Goal: Task Accomplishment & Management: Manage account settings

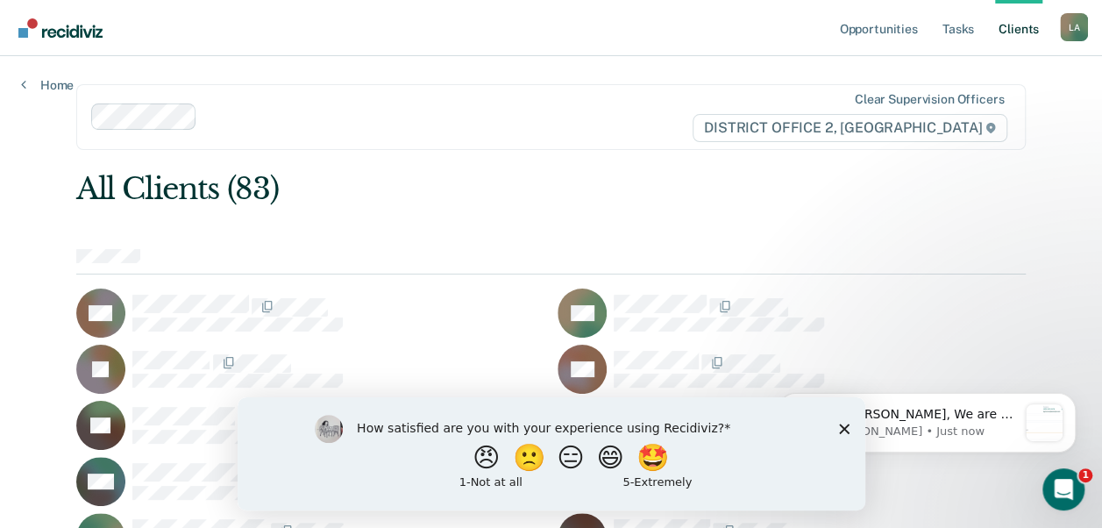
drag, startPoint x: 0, startPoint y: 0, endPoint x: 733, endPoint y: 344, distance: 809.6
click at [733, 345] on div "RA" at bounding box center [792, 369] width 468 height 49
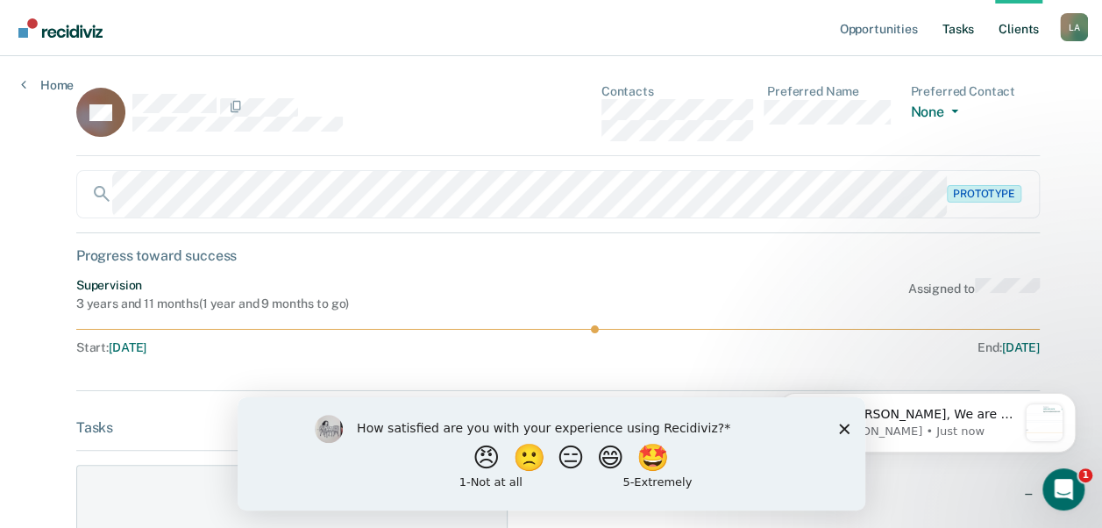
click at [964, 25] on link "Tasks" at bounding box center [958, 28] width 39 height 56
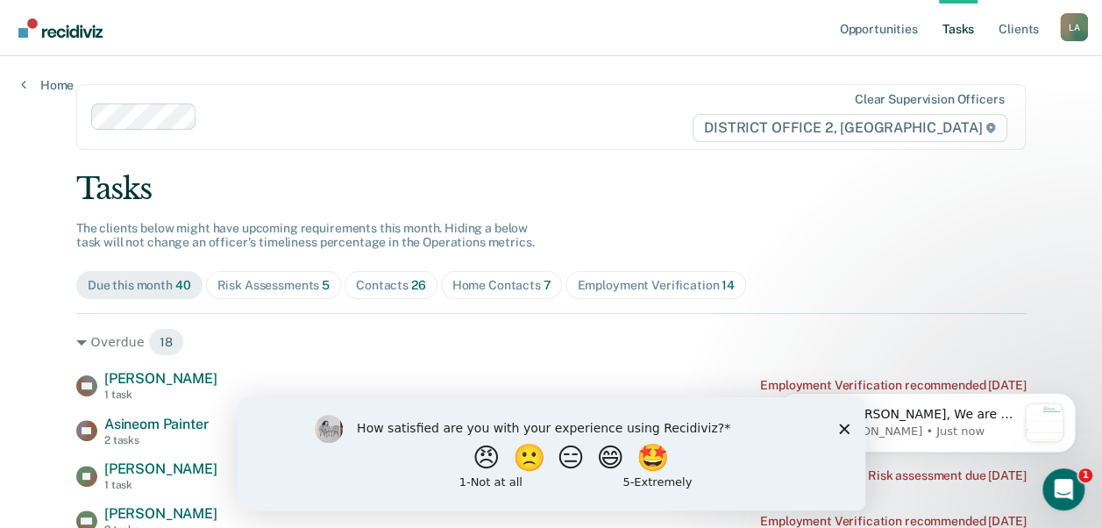
click at [973, 32] on link "Tasks" at bounding box center [958, 28] width 39 height 56
click at [266, 276] on span "Risk Assessments 5" at bounding box center [274, 285] width 136 height 28
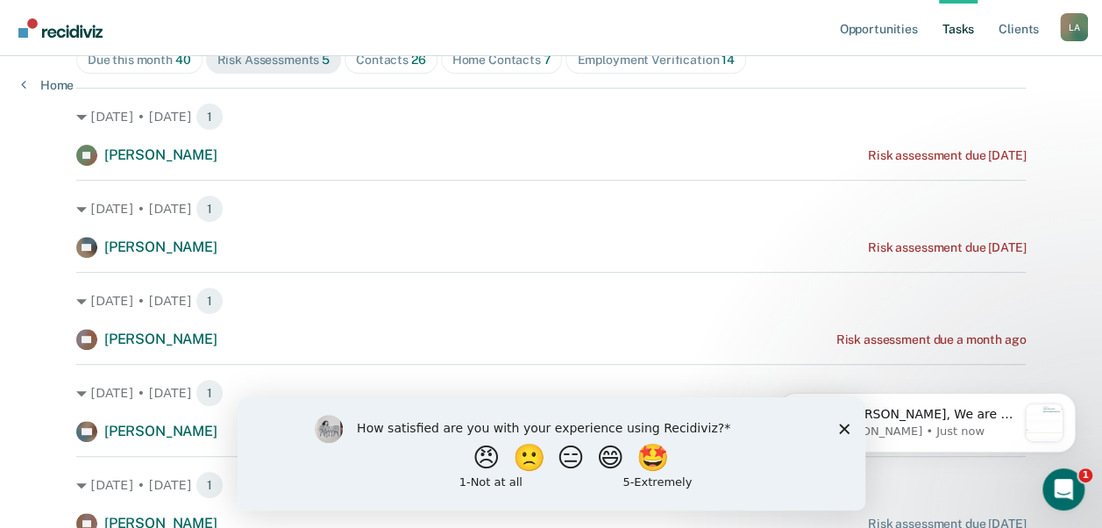
scroll to position [226, 0]
click at [848, 434] on div "How satisfied are you with your experience using Recidiviz? 😠 🙁 😑 😄 🤩 1 - Not a…" at bounding box center [551, 452] width 628 height 113
click at [840, 424] on polygon "Close survey" at bounding box center [843, 428] width 11 height 11
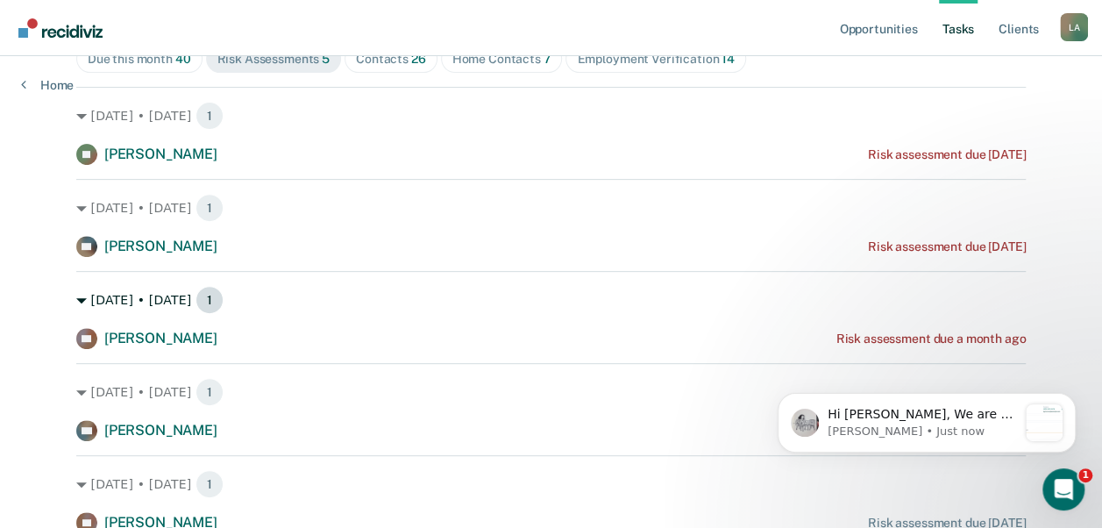
click at [76, 294] on div "[DATE] • [DATE] 1" at bounding box center [551, 300] width 950 height 28
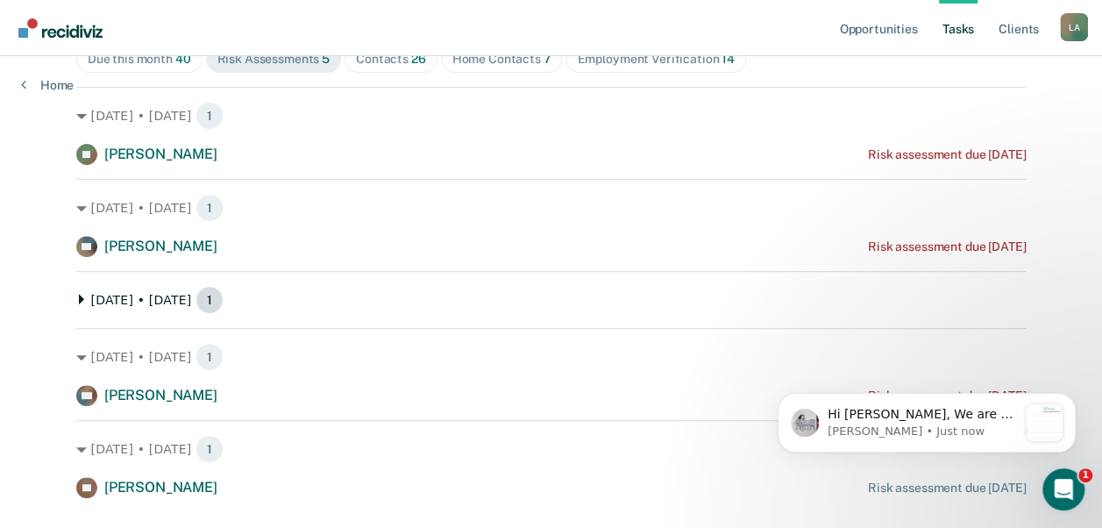
scroll to position [266, 0]
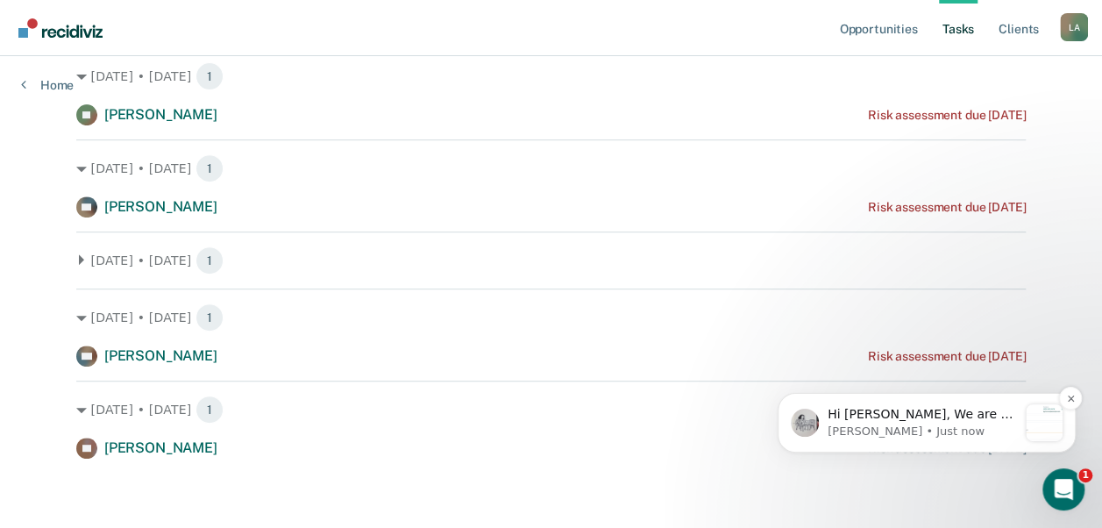
click at [929, 424] on p "[PERSON_NAME] • Just now" at bounding box center [922, 432] width 189 height 16
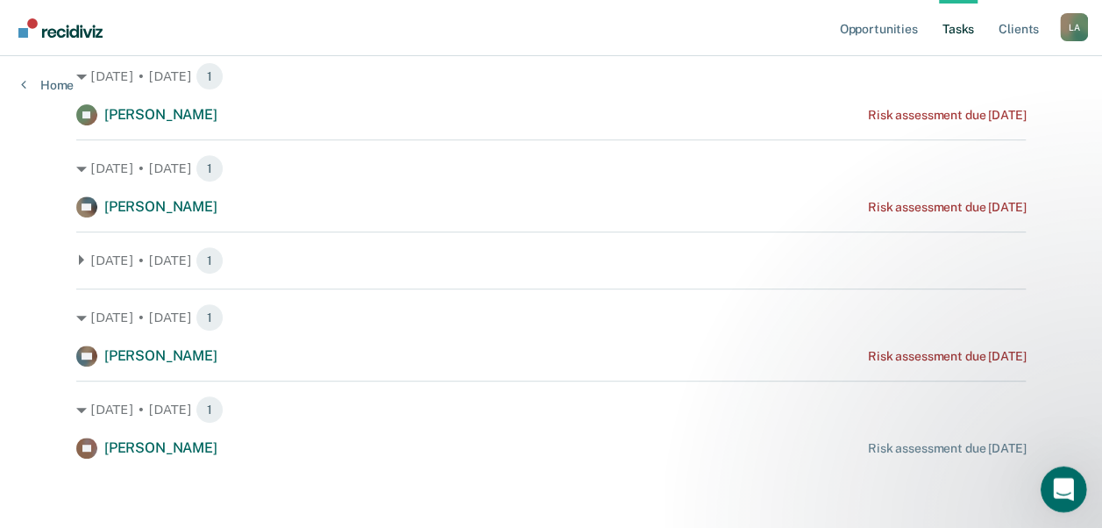
click at [1075, 491] on div "Open Intercom Messenger" at bounding box center [1061, 487] width 58 height 58
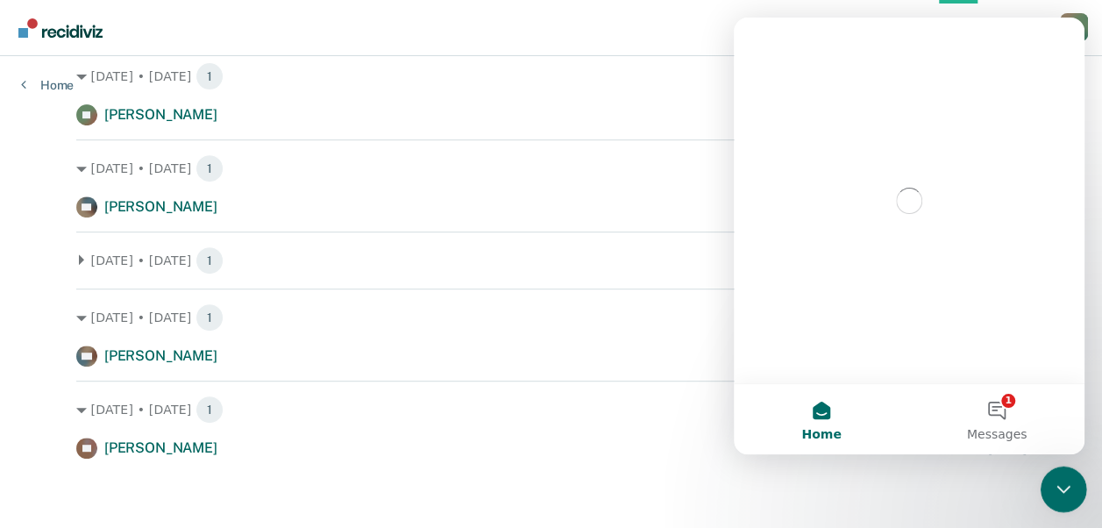
scroll to position [0, 0]
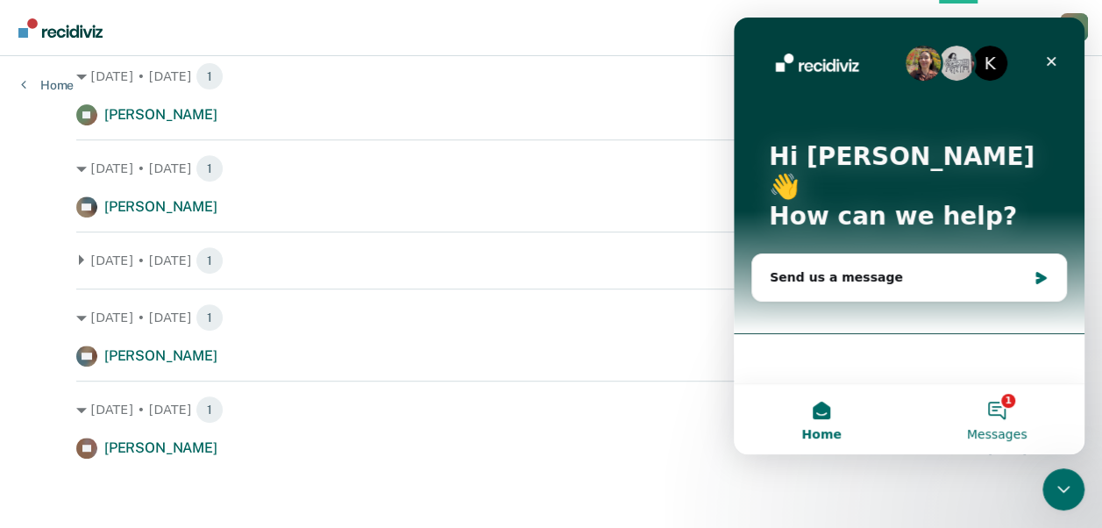
click at [994, 416] on button "1 Messages" at bounding box center [996, 419] width 175 height 70
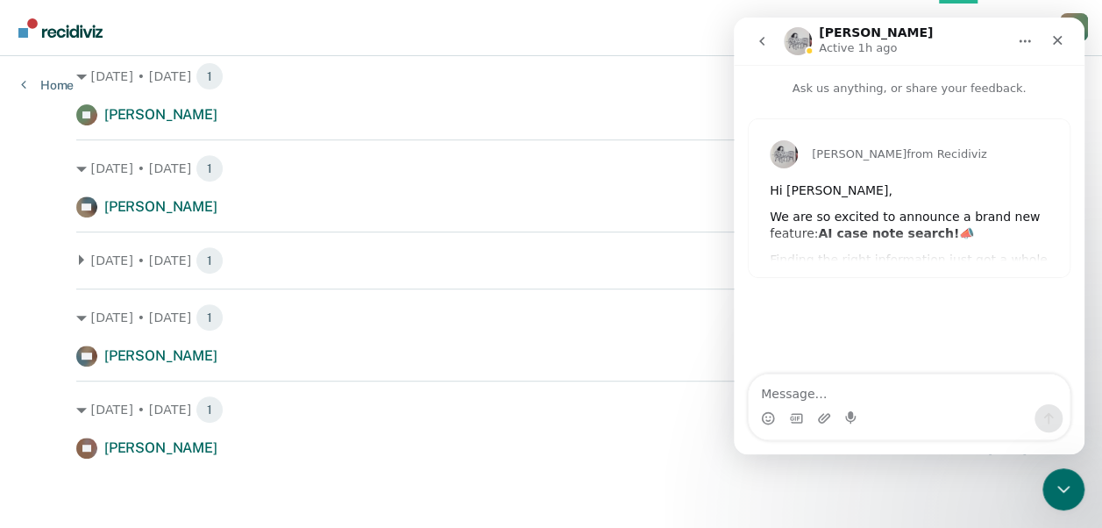
click at [841, 226] on div "[PERSON_NAME] from Recidiviz Hi [PERSON_NAME], We are so excited to announce a …" at bounding box center [909, 198] width 321 height 158
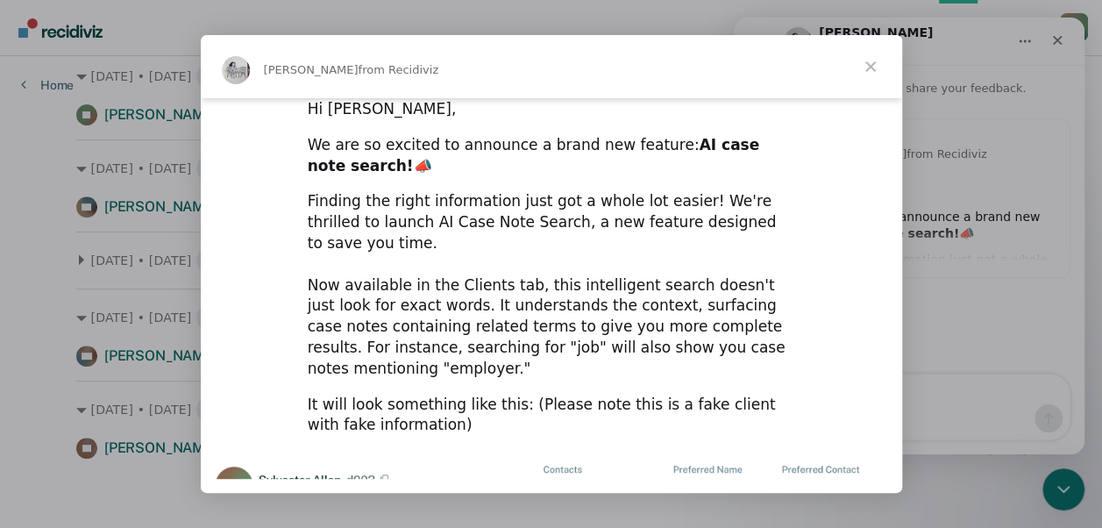
scroll to position [275, 0]
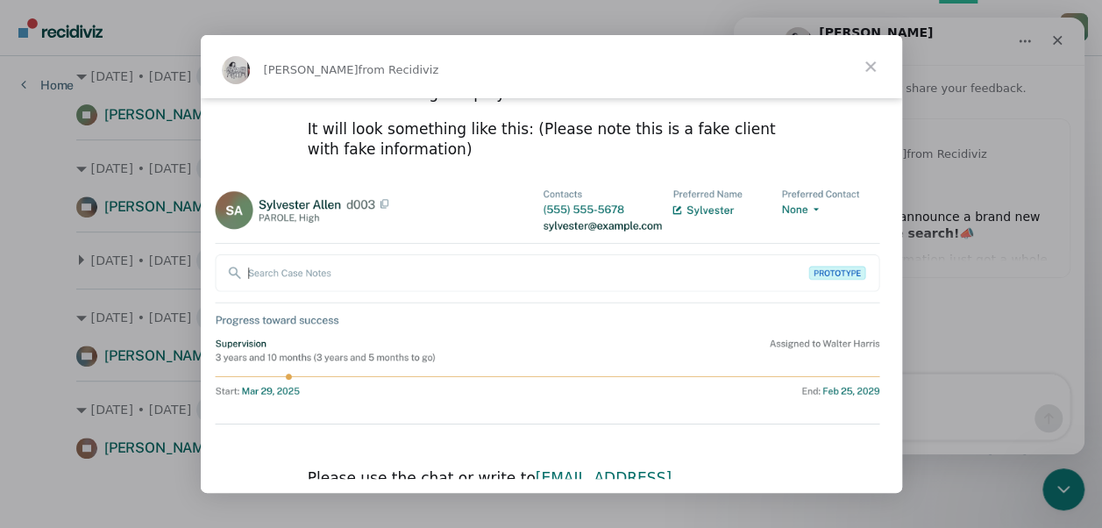
click at [889, 64] on span "Close" at bounding box center [870, 66] width 63 height 63
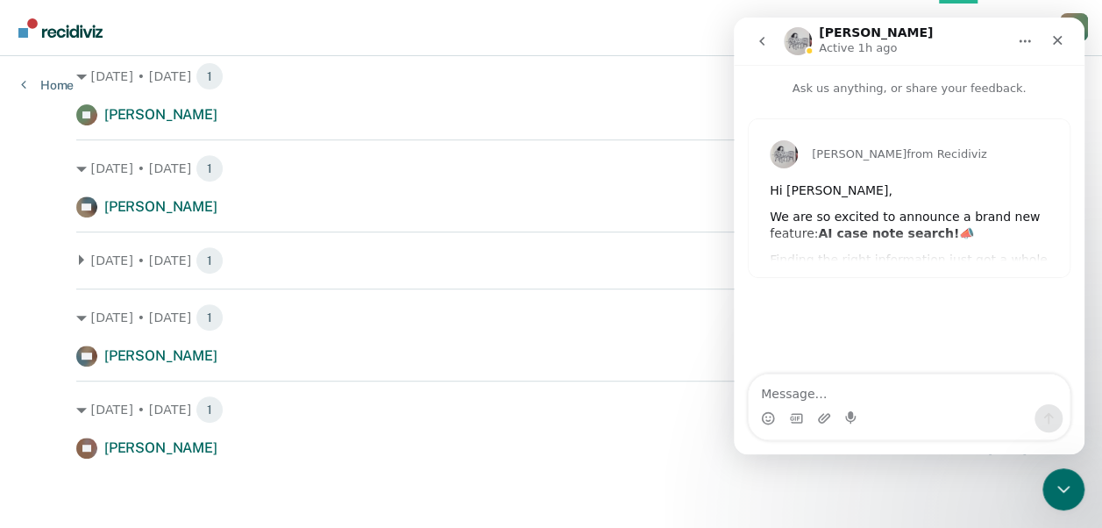
click at [772, 42] on button "go back" at bounding box center [761, 41] width 33 height 33
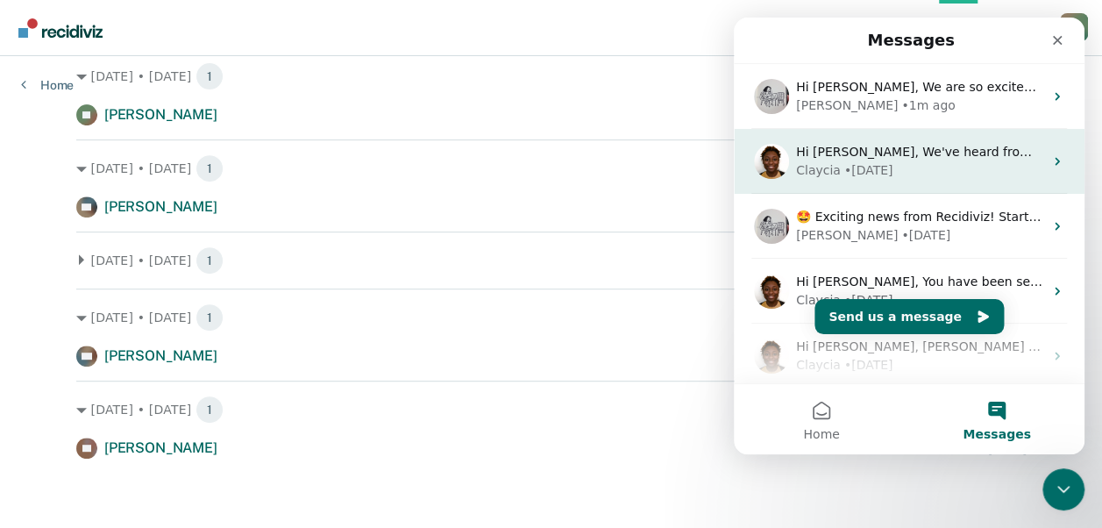
click at [978, 162] on div "Claycia • [DATE]" at bounding box center [919, 170] width 247 height 18
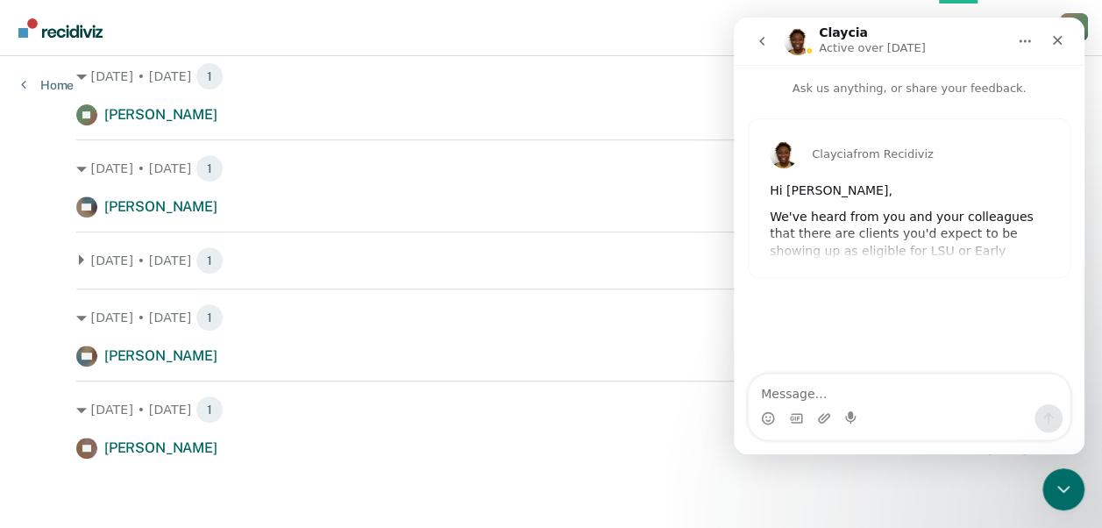
click at [913, 242] on div "Claycia from Recidiviz Hi [PERSON_NAME], We've heard from you and your colleagu…" at bounding box center [909, 198] width 321 height 158
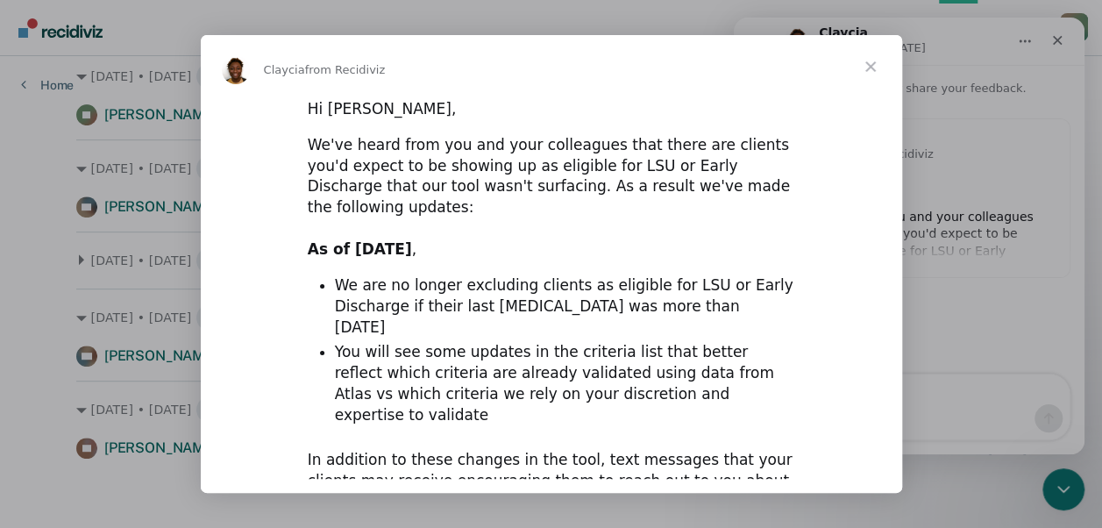
scroll to position [35, 0]
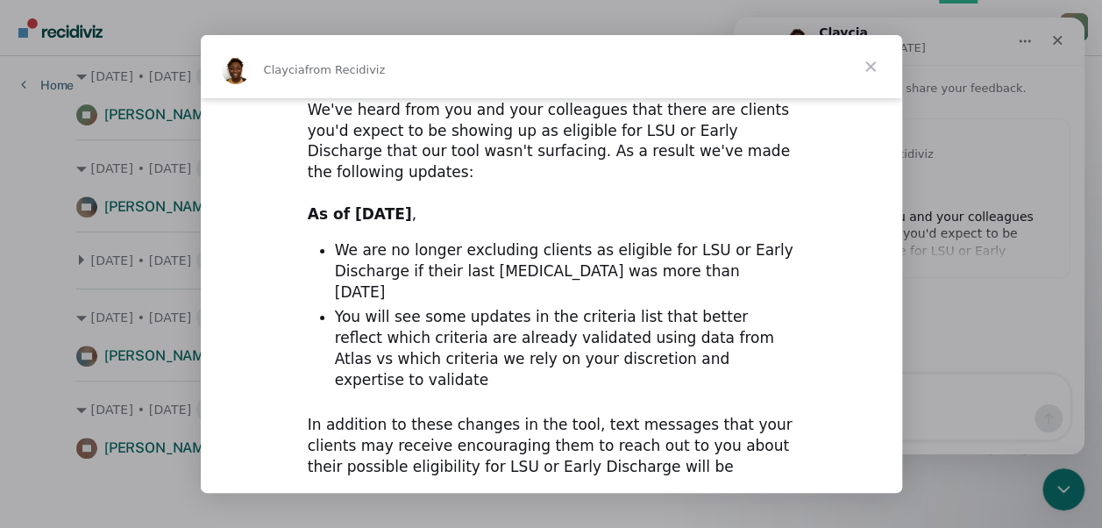
click at [871, 70] on span "Close" at bounding box center [870, 66] width 63 height 63
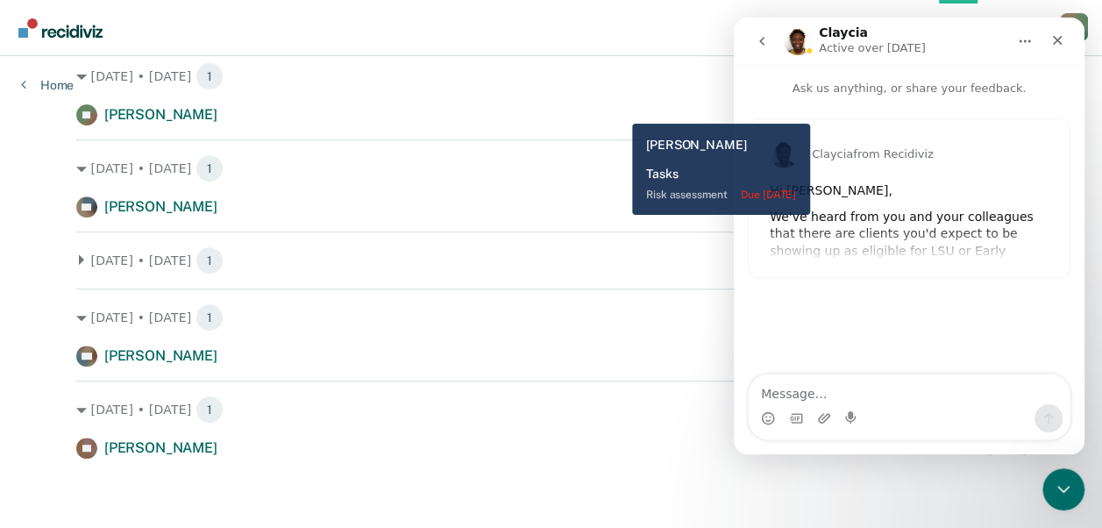
click at [619, 110] on div "[PERSON_NAME] Risk assessment due [DATE]" at bounding box center [551, 114] width 950 height 21
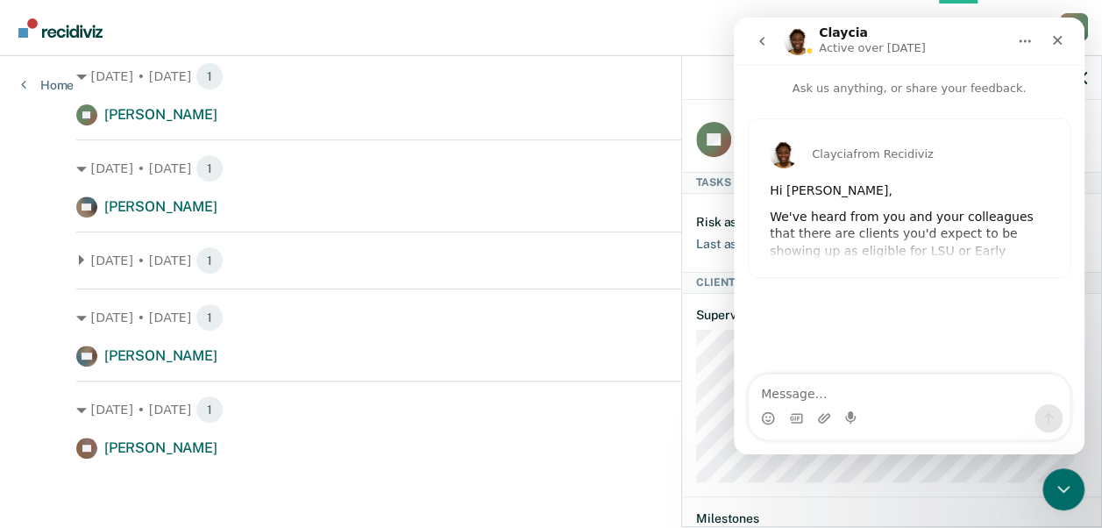
click at [772, 35] on button "go back" at bounding box center [761, 41] width 33 height 33
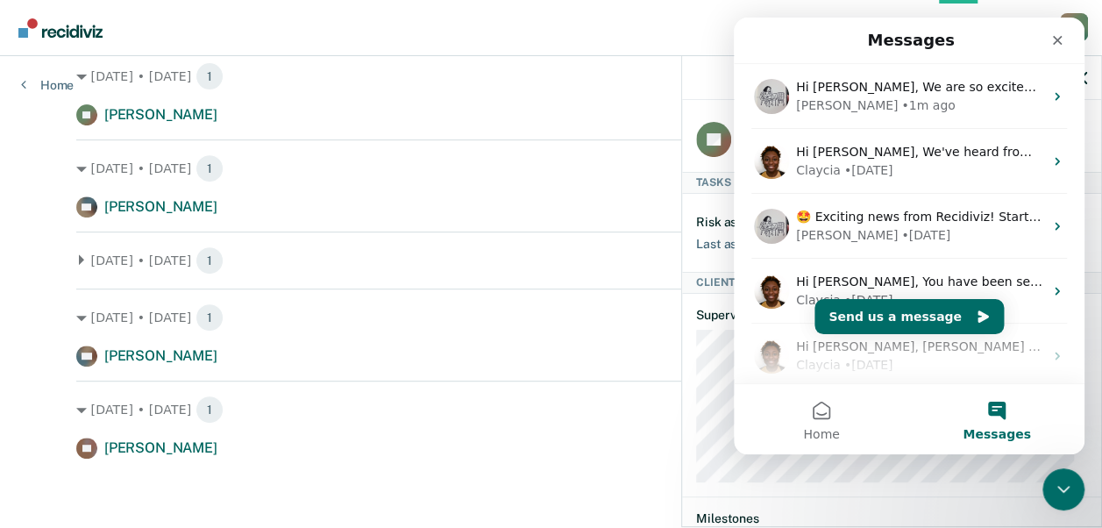
click at [1044, 60] on nav "Messages" at bounding box center [909, 41] width 351 height 46
click at [1053, 53] on div "Close" at bounding box center [1058, 41] width 32 height 32
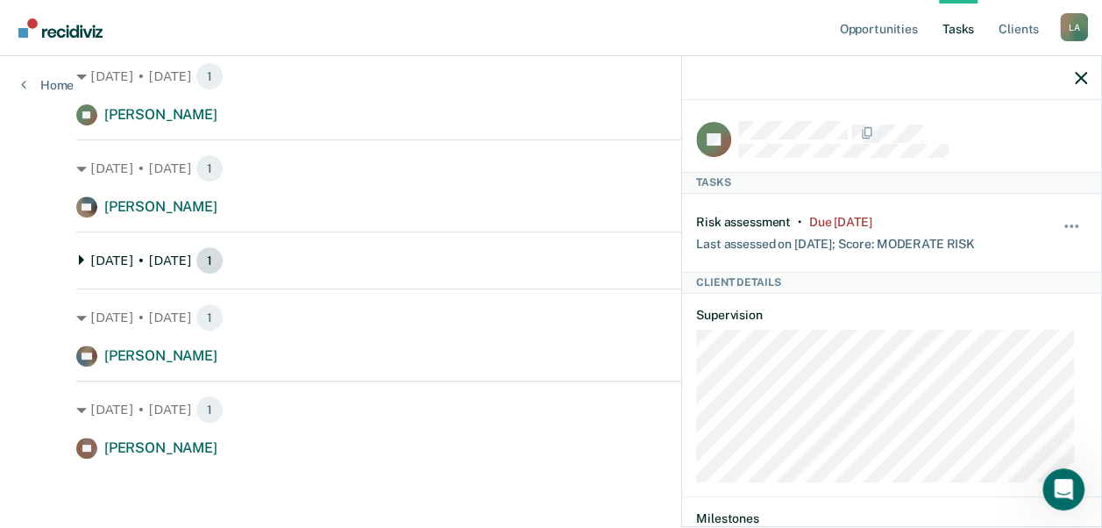
scroll to position [0, 0]
click at [348, 251] on div "[DATE] • [DATE] 1" at bounding box center [551, 260] width 950 height 28
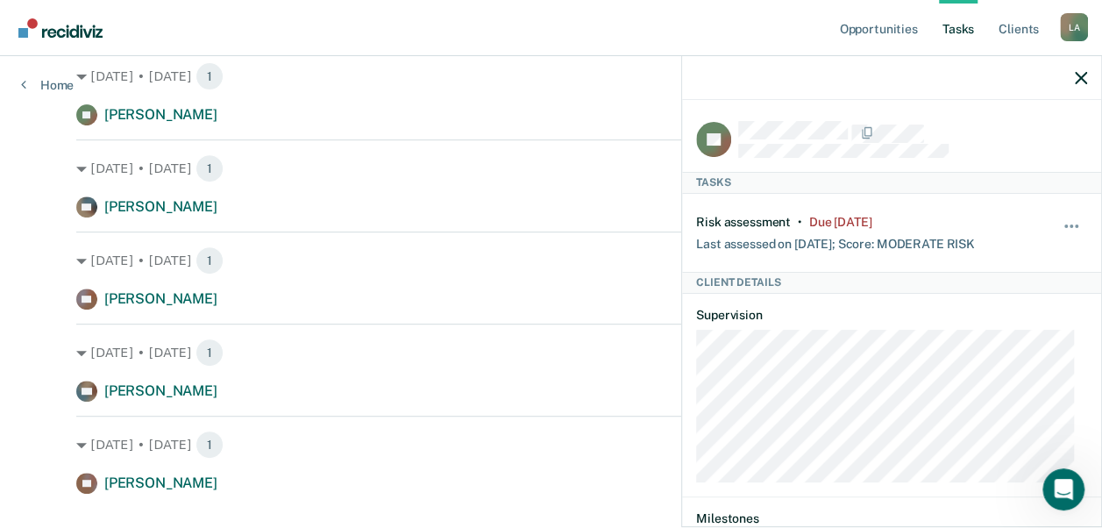
click at [1093, 75] on div at bounding box center [891, 78] width 419 height 44
click at [565, 469] on div "[DATE] • [DATE] 1 TS [PERSON_NAME] Risk assessment due [DATE]" at bounding box center [551, 455] width 950 height 78
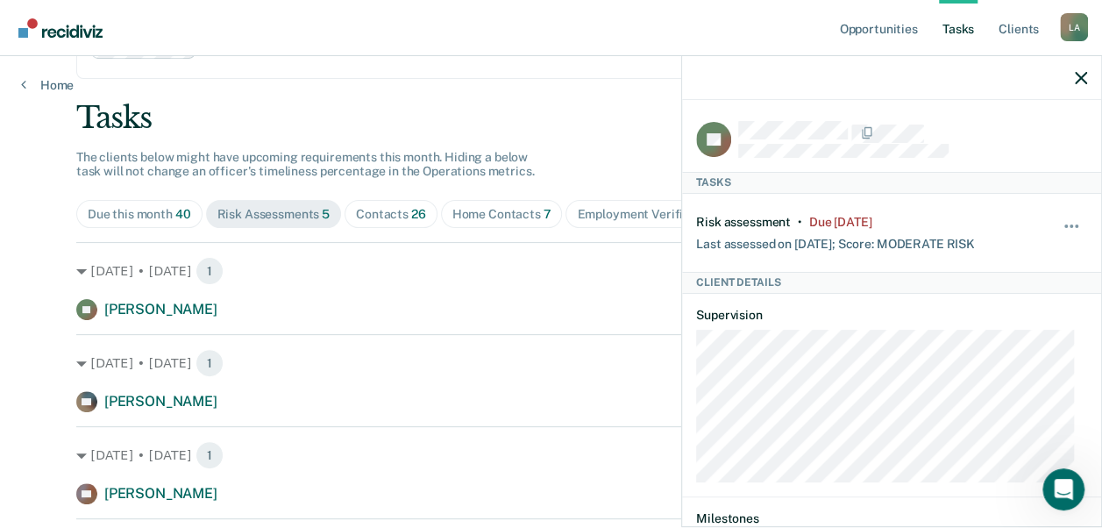
scroll to position [59, 0]
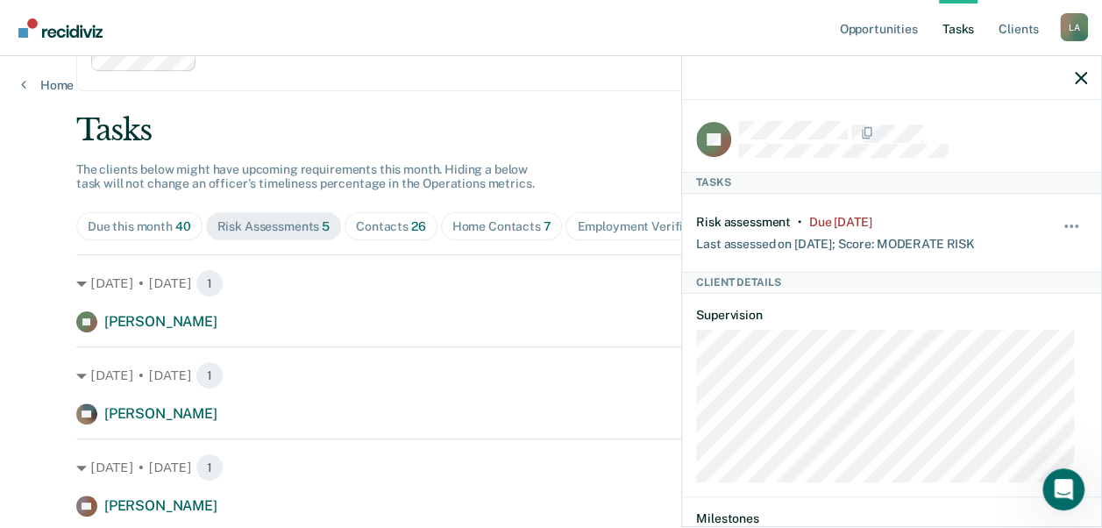
click at [359, 226] on div "Contacts 26" at bounding box center [391, 226] width 70 height 15
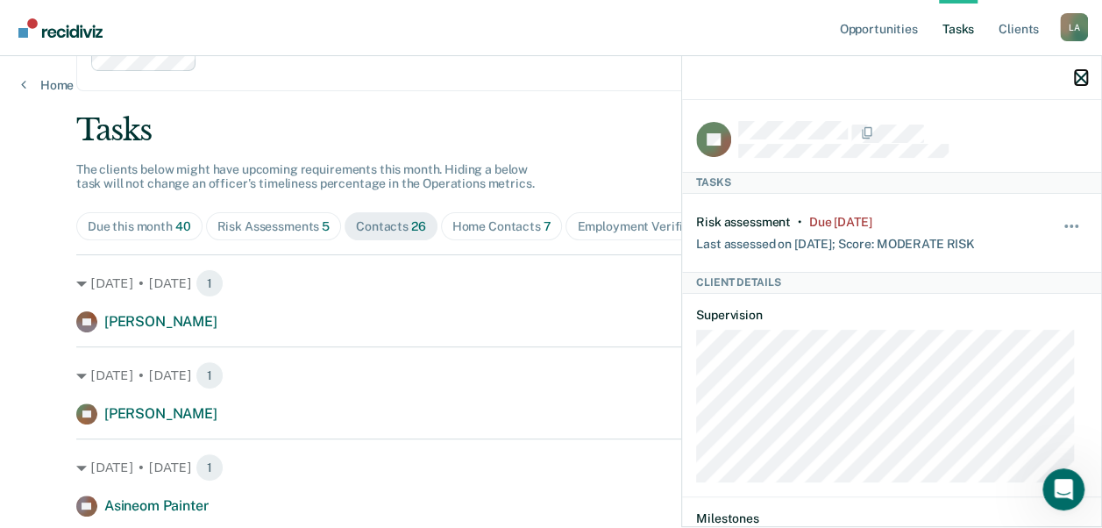
click at [1084, 77] on icon "button" at bounding box center [1081, 78] width 12 height 12
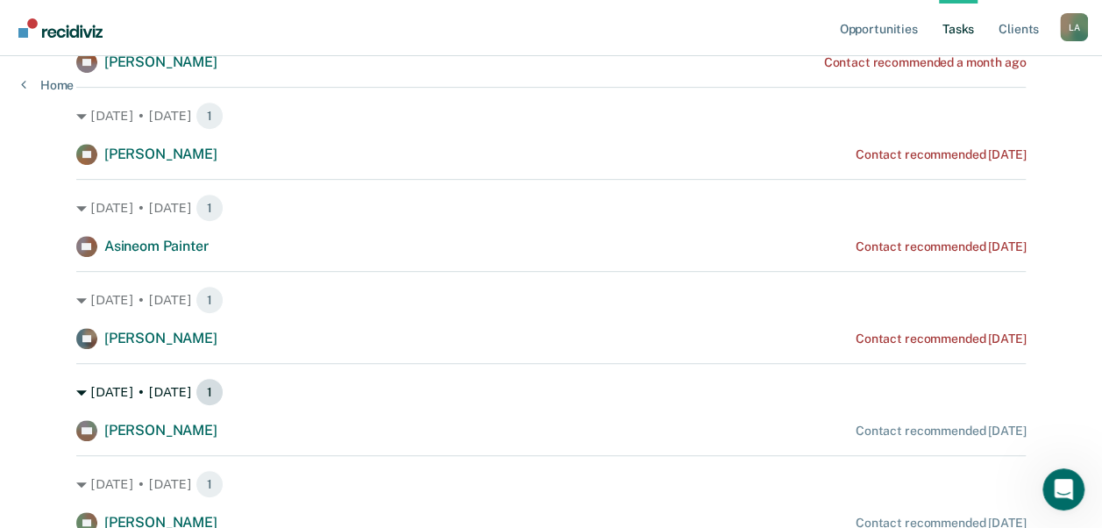
scroll to position [320, 0]
click at [86, 398] on div "[DATE] • [DATE] 1" at bounding box center [551, 390] width 950 height 28
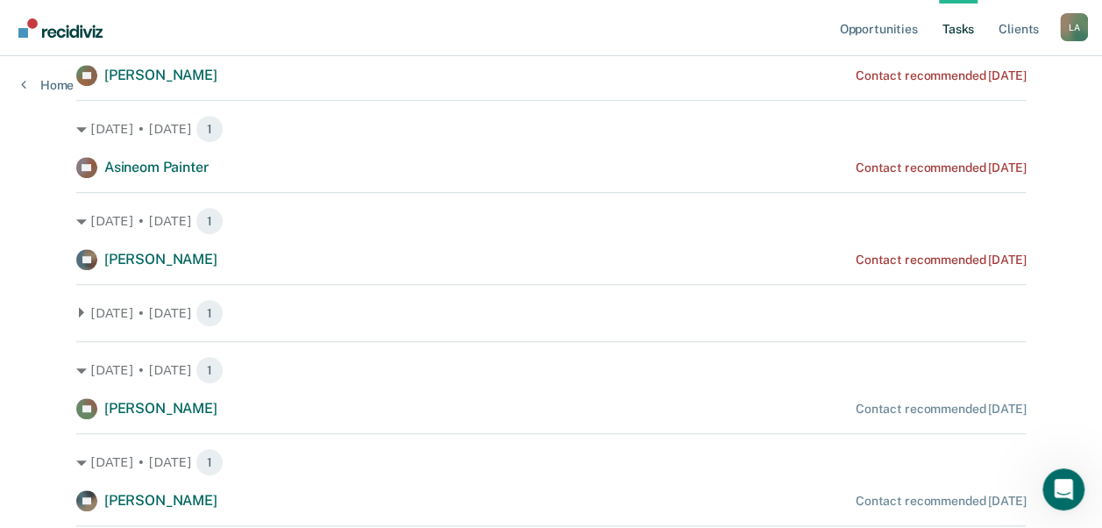
scroll to position [398, 0]
click at [82, 368] on div "[DATE] • [DATE] 1" at bounding box center [551, 369] width 950 height 28
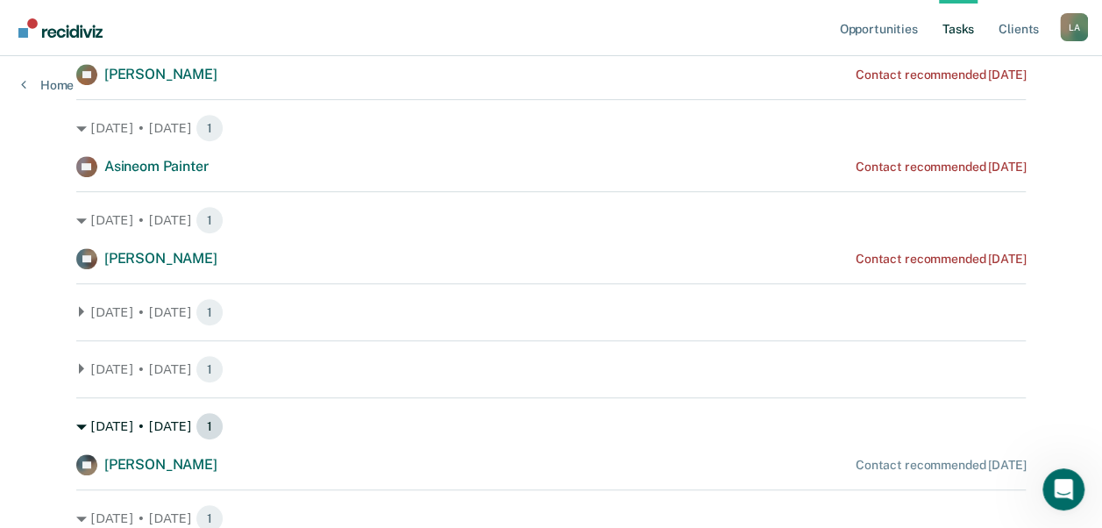
click at [76, 428] on icon at bounding box center [81, 426] width 11 height 5
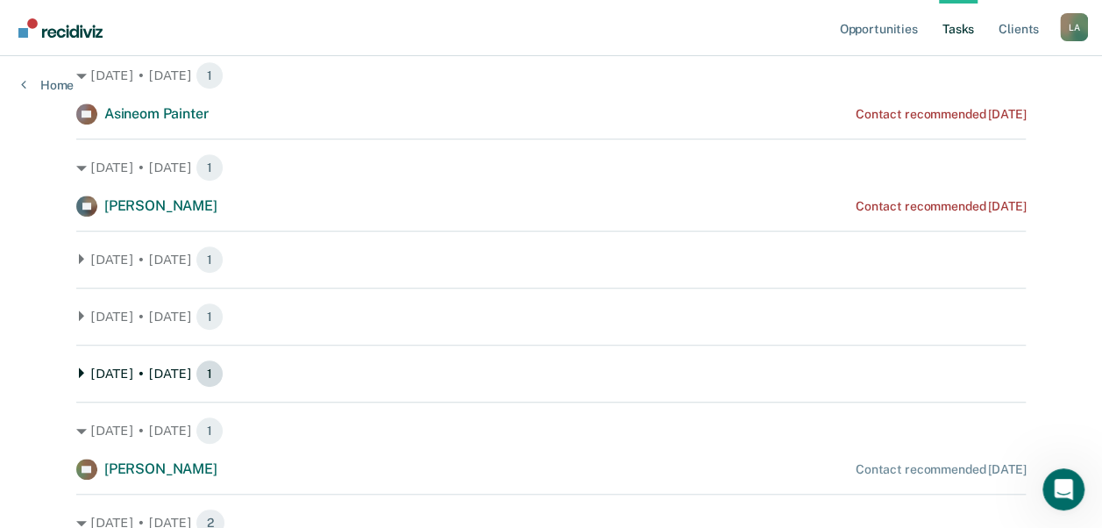
scroll to position [465, 0]
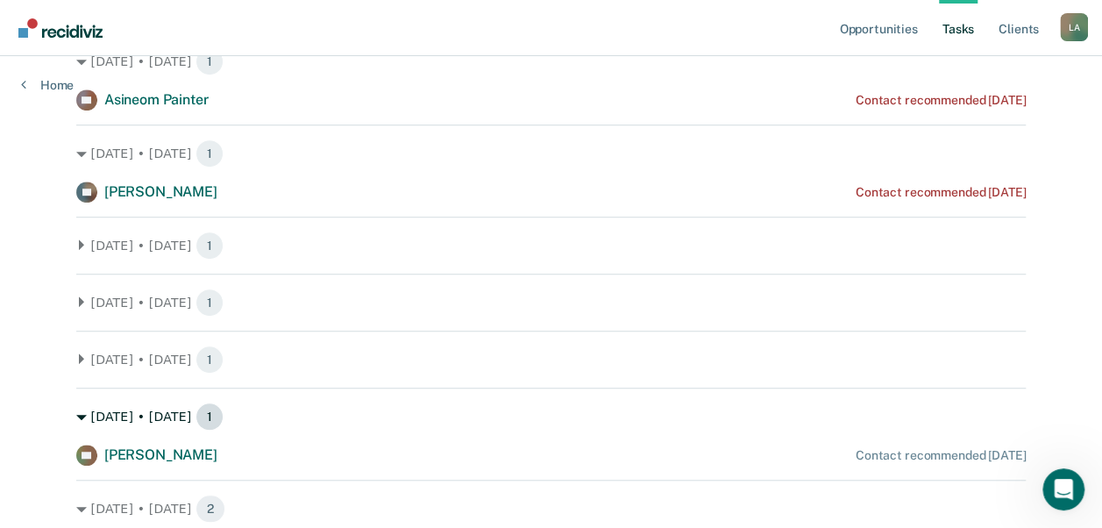
click at [76, 412] on icon at bounding box center [81, 417] width 11 height 11
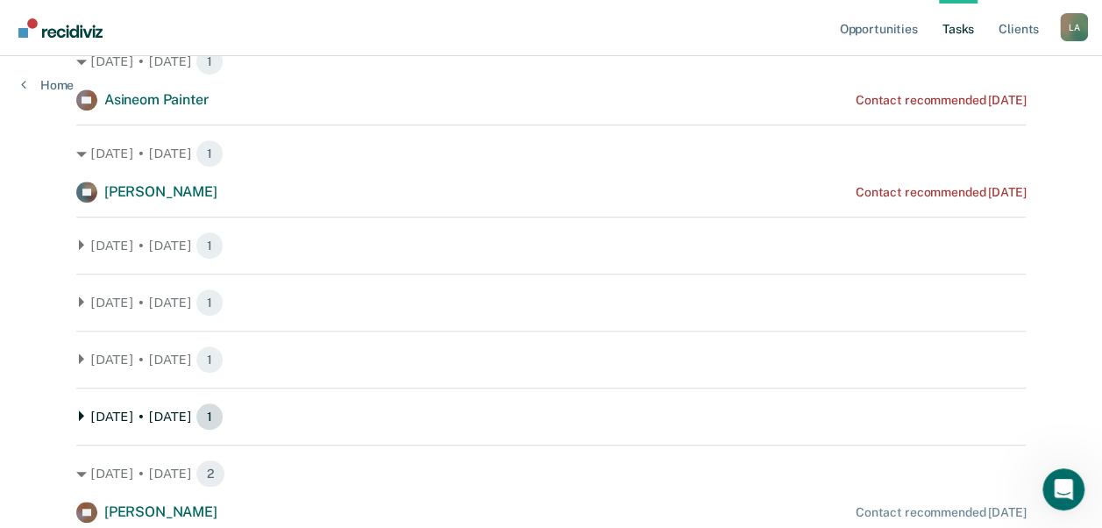
scroll to position [560, 0]
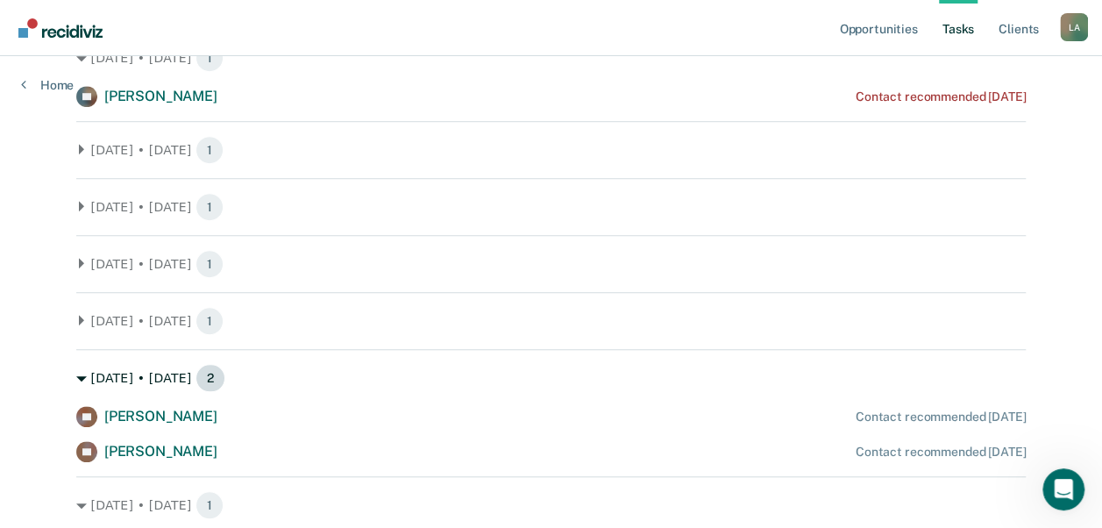
click at [76, 376] on icon at bounding box center [81, 378] width 11 height 5
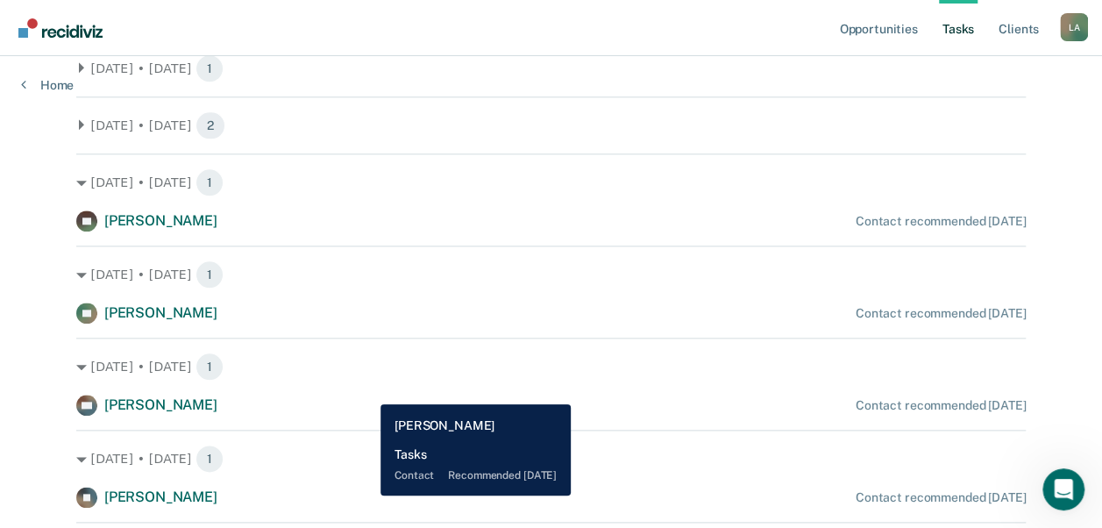
scroll to position [815, 0]
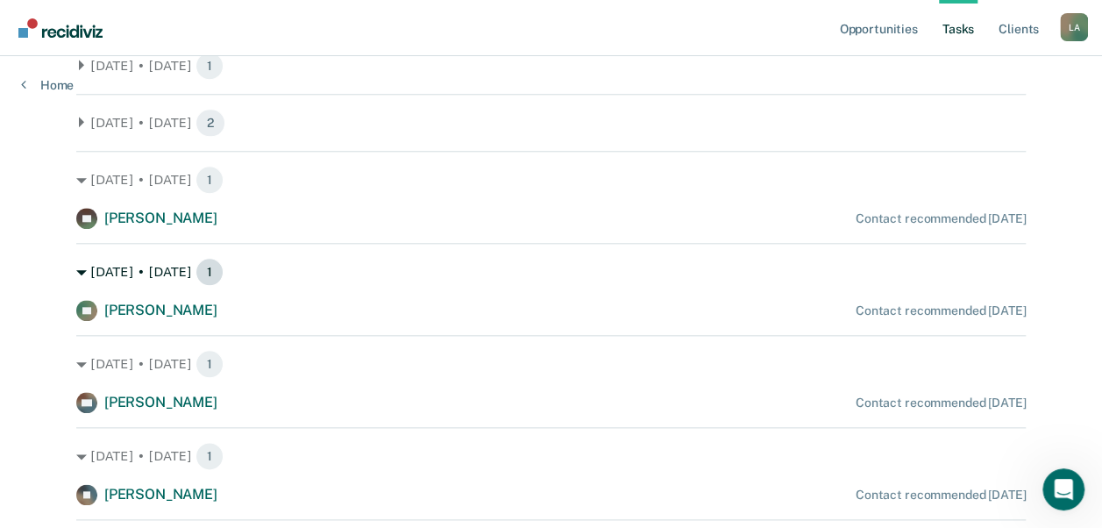
click at [79, 274] on icon at bounding box center [81, 272] width 11 height 11
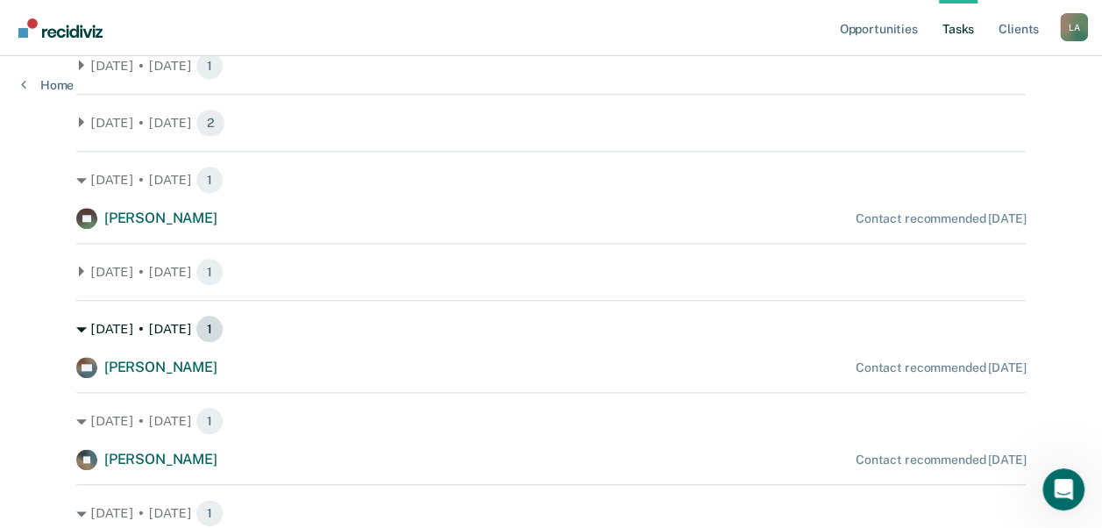
click at [76, 329] on icon at bounding box center [81, 329] width 11 height 11
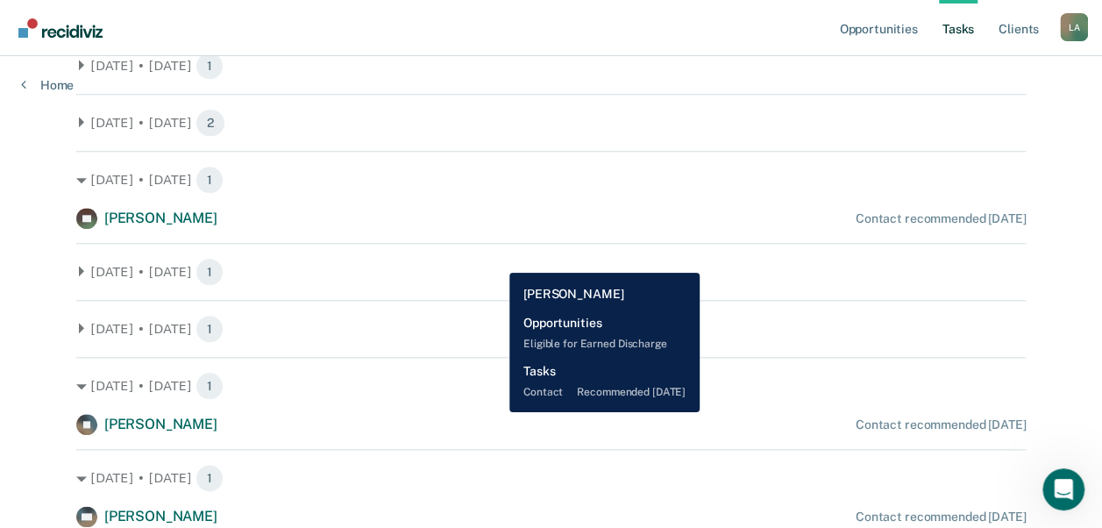
scroll to position [949, 0]
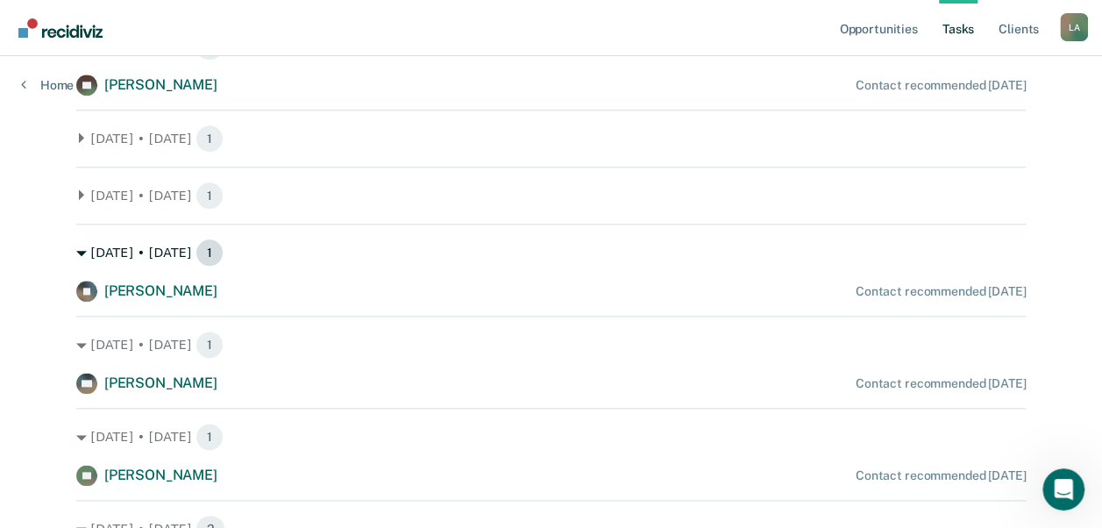
click at [76, 260] on div "[DATE] • [DATE] 1" at bounding box center [551, 252] width 950 height 28
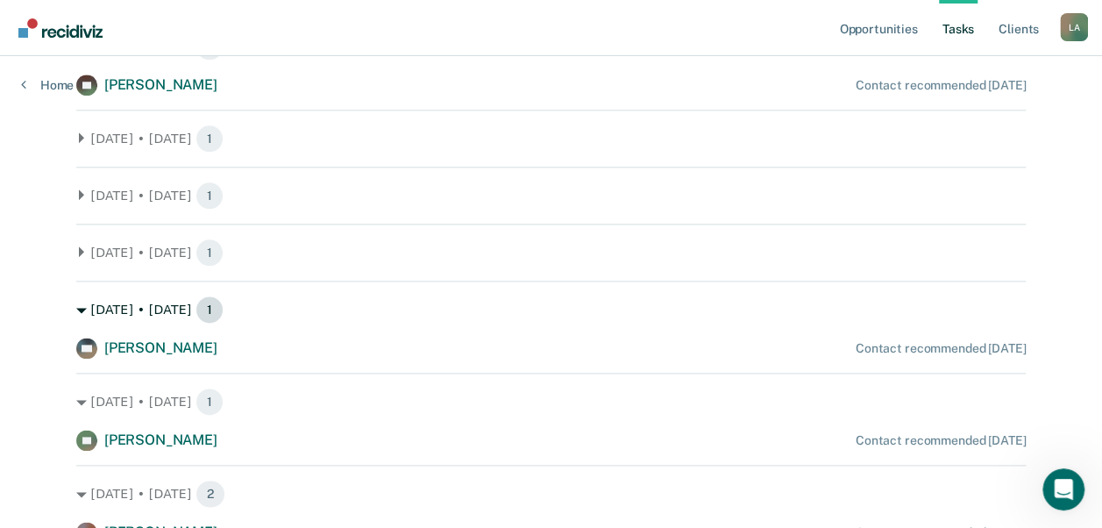
click at [76, 300] on div "[DATE] • [DATE] 1" at bounding box center [551, 309] width 950 height 28
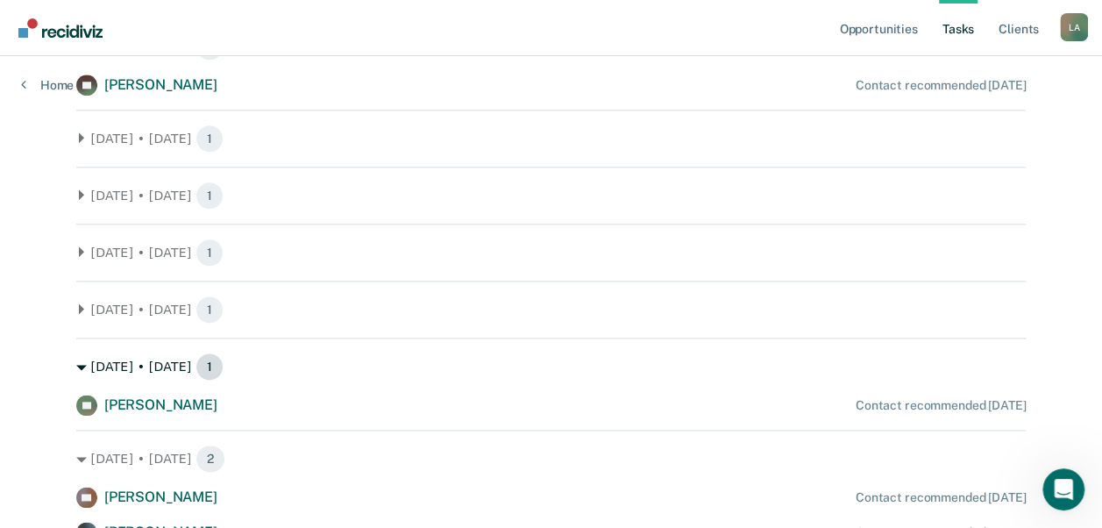
click at [76, 370] on icon at bounding box center [81, 367] width 11 height 11
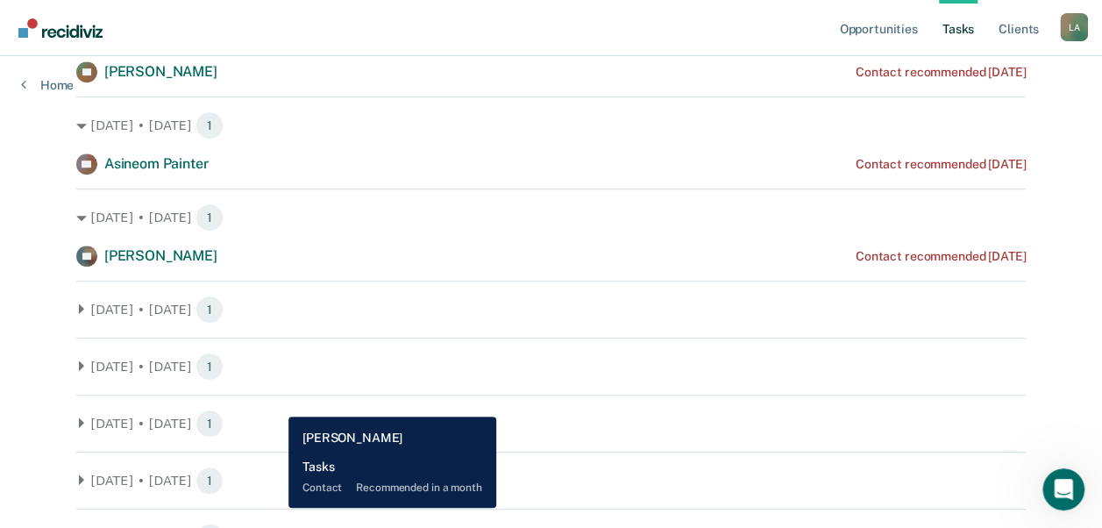
scroll to position [0, 0]
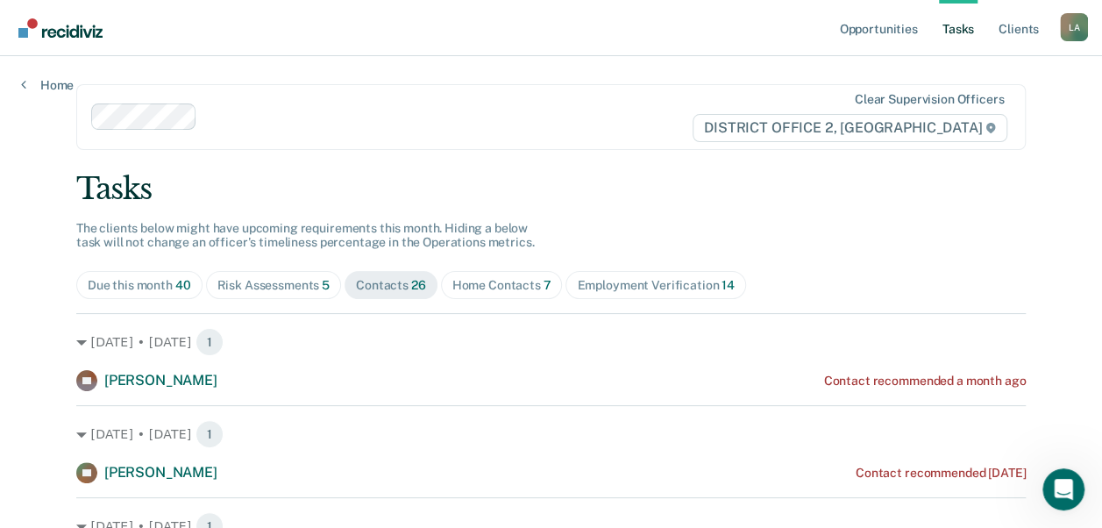
click at [465, 281] on div "Home Contacts 7" at bounding box center [501, 285] width 99 height 15
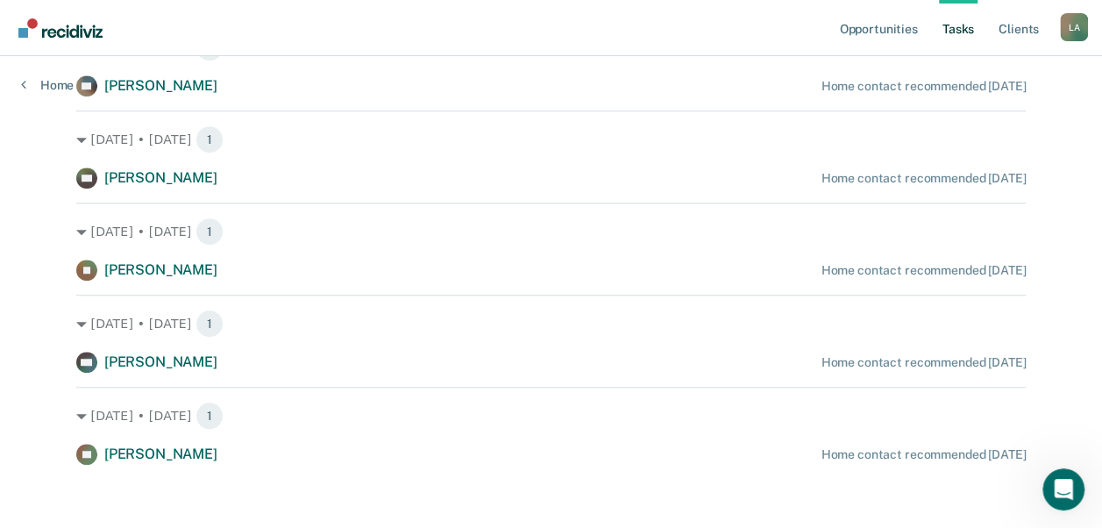
scroll to position [481, 0]
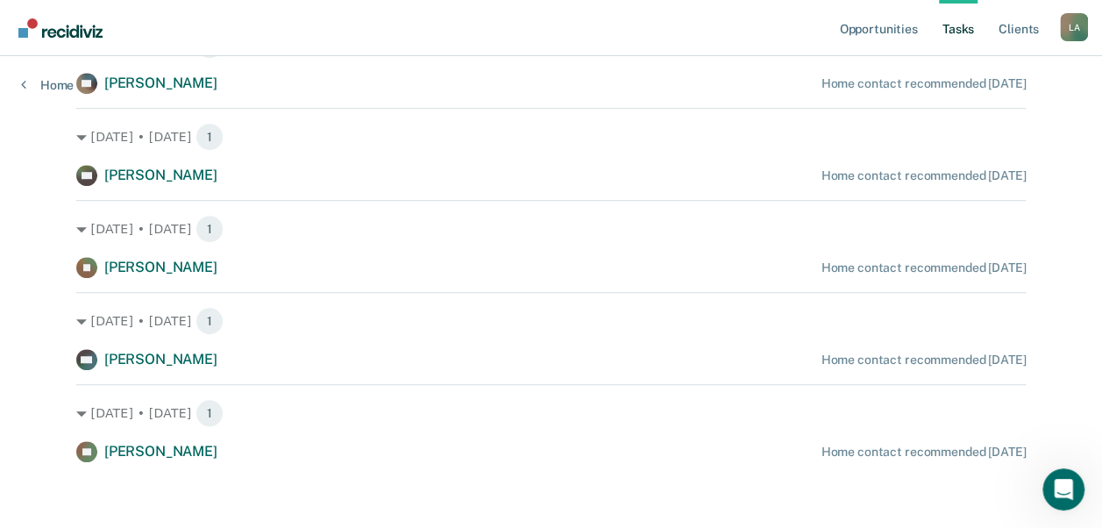
click at [63, 225] on main "Clear supervision officers DISTRICT OFFICE 2, LEWISTON Tasks The clients below …" at bounding box center [551, 32] width 992 height 915
click at [79, 228] on icon at bounding box center [81, 229] width 11 height 11
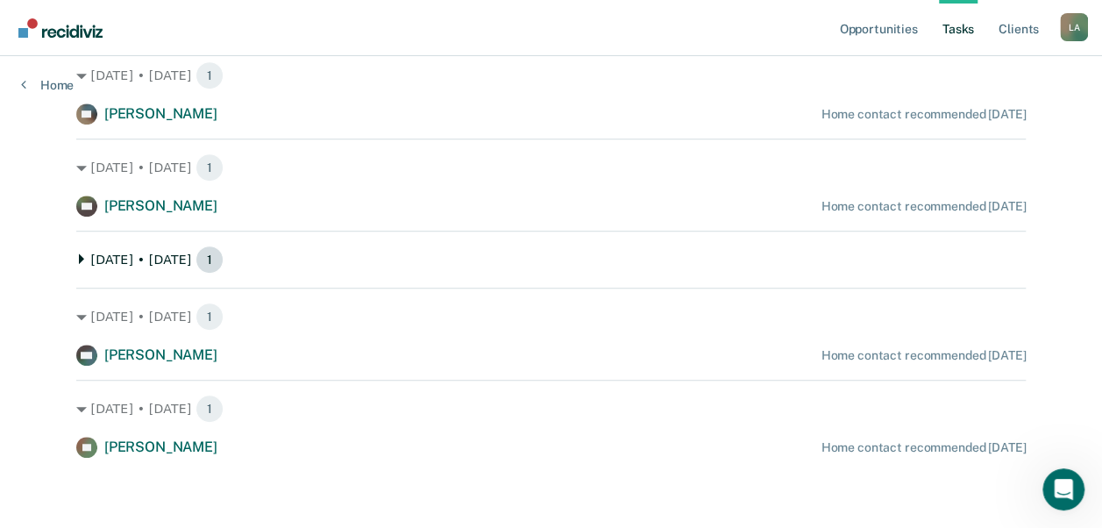
scroll to position [450, 0]
click at [76, 318] on icon at bounding box center [81, 318] width 11 height 5
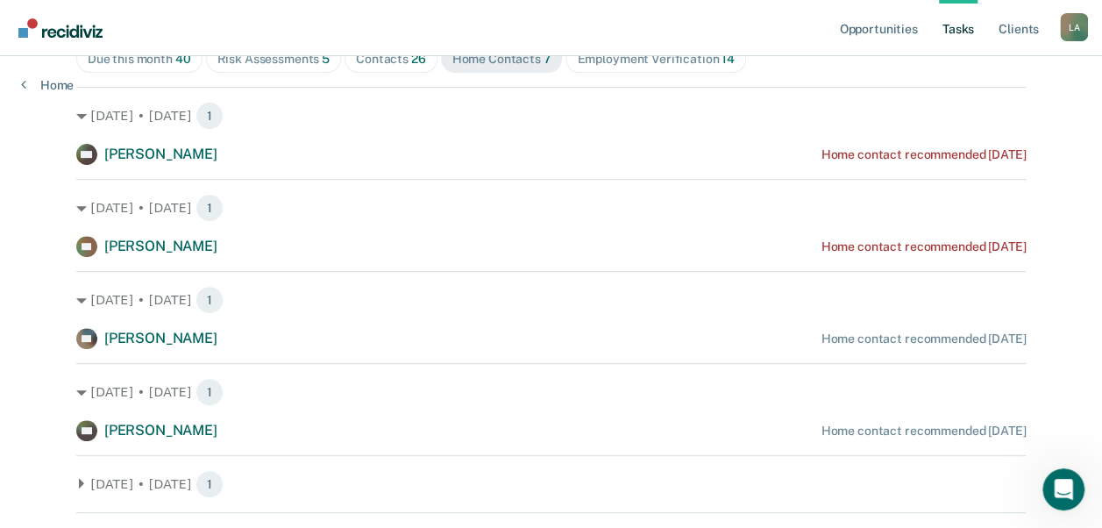
scroll to position [217, 0]
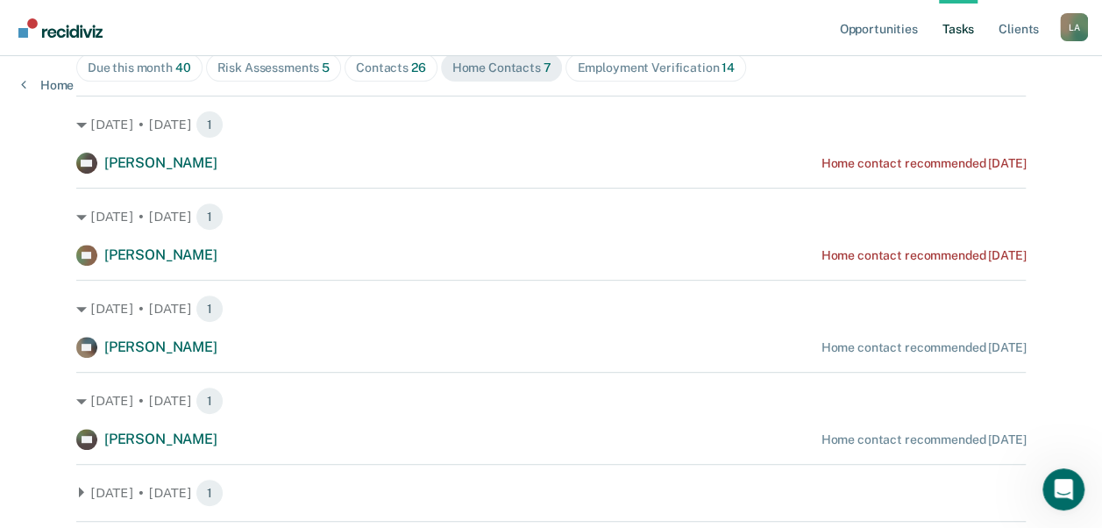
click at [64, 125] on main "Clear supervision officers DISTRICT OFFICE 2, LEWISTON Tasks The clients below …" at bounding box center [551, 261] width 992 height 845
click at [954, 149] on div "[DATE] • [DATE] 1 RW [PERSON_NAME] Home contact recommended [DATE]" at bounding box center [551, 135] width 950 height 78
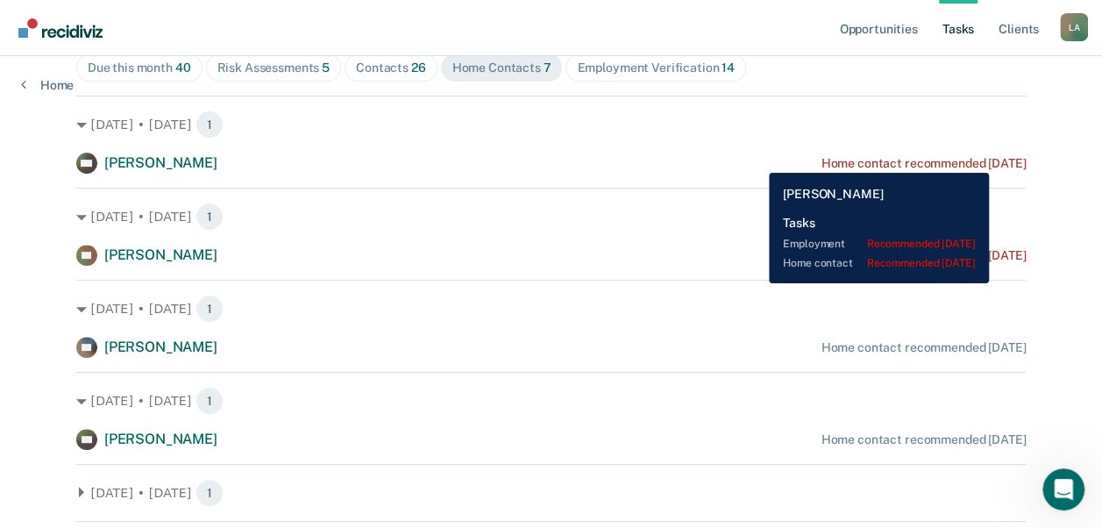
click at [949, 160] on div "Home contact recommended [DATE]" at bounding box center [923, 163] width 205 height 15
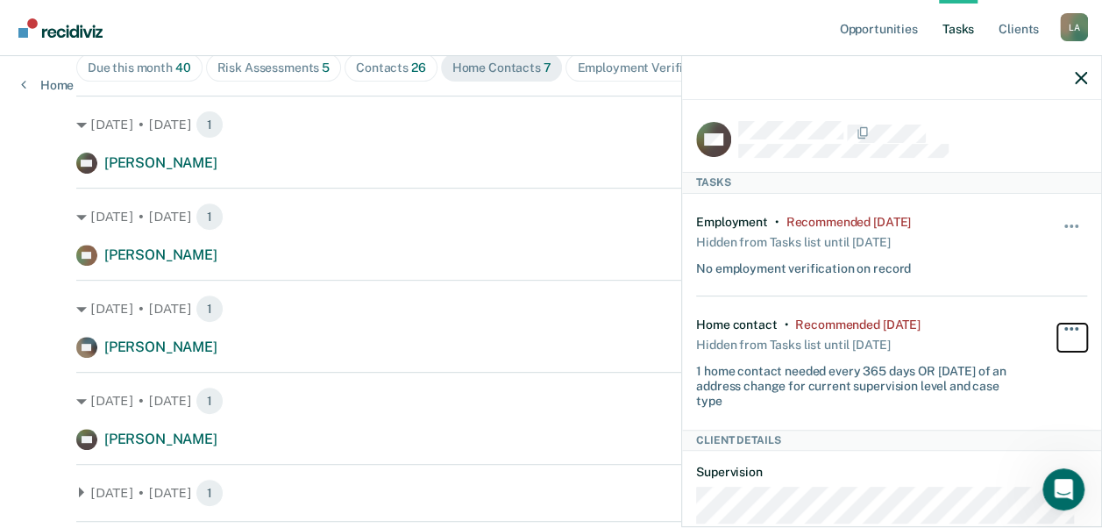
click at [1070, 327] on span "button" at bounding box center [1072, 329] width 4 height 4
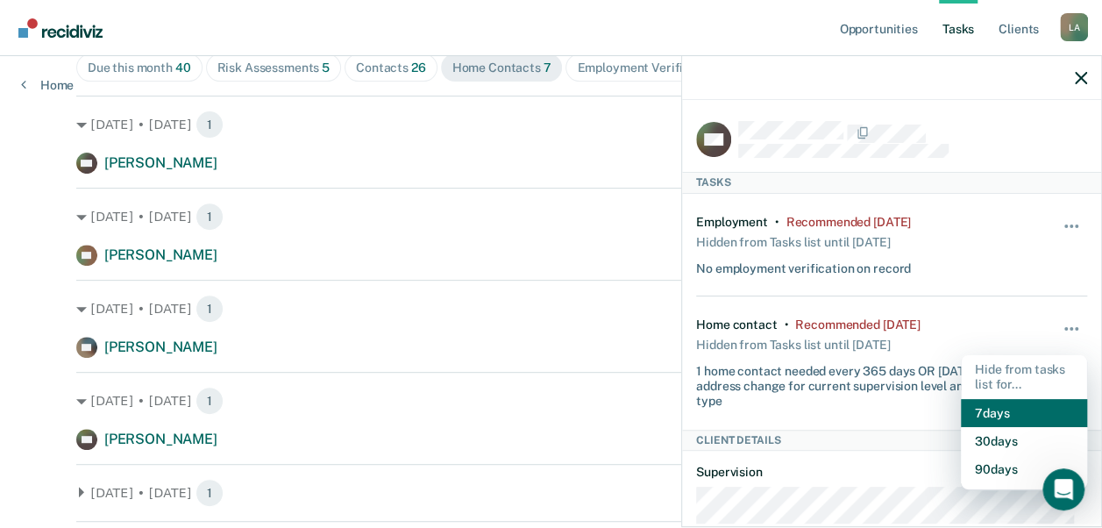
click at [986, 413] on button "7 days" at bounding box center [1024, 413] width 126 height 28
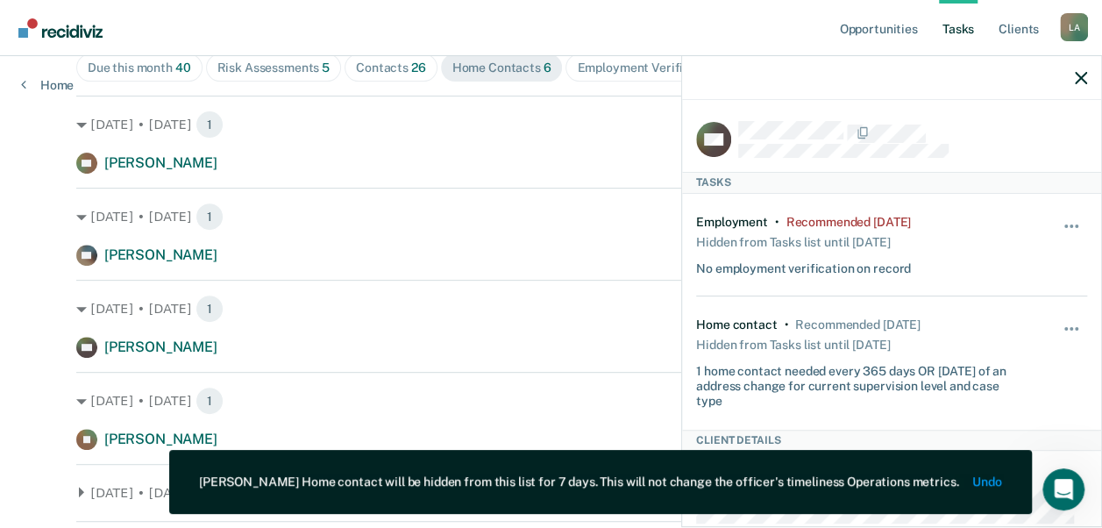
click at [0, 200] on html "Looks like you’re using Internet Explorer 11. For faster loading and a better e…" at bounding box center [551, 47] width 1102 height 528
click at [1080, 75] on icon "button" at bounding box center [1081, 78] width 12 height 12
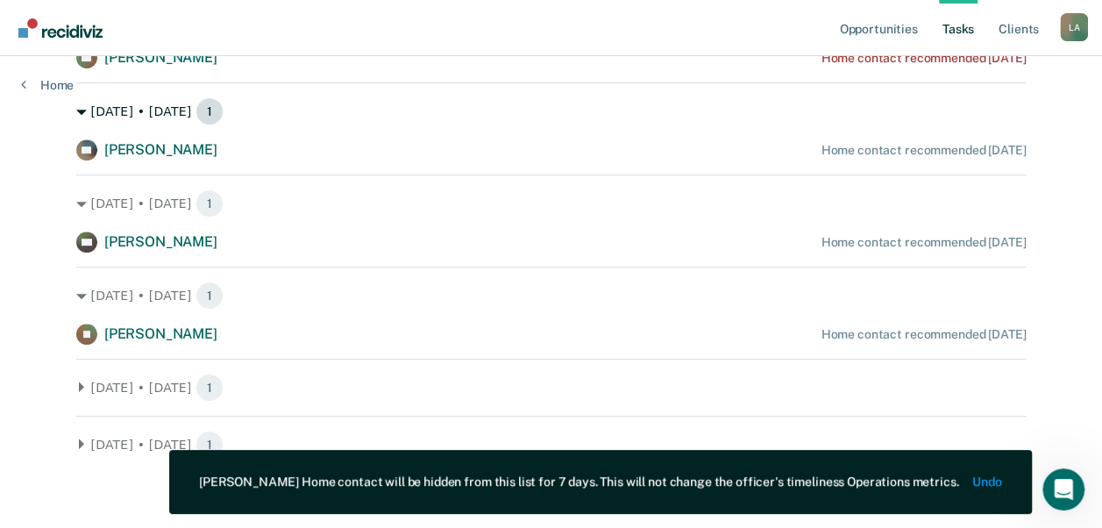
scroll to position [0, 0]
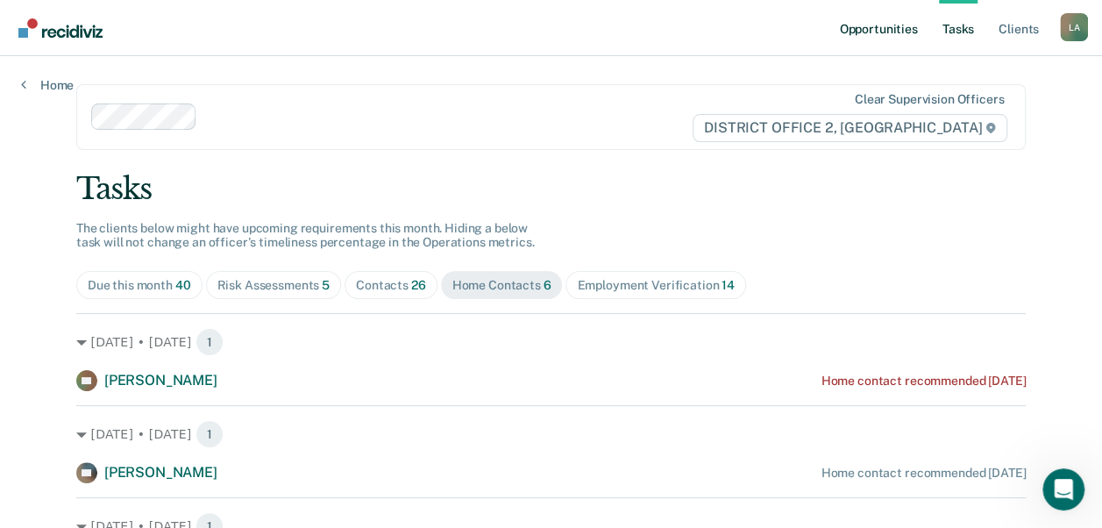
click at [875, 15] on link "Opportunities" at bounding box center [878, 28] width 85 height 56
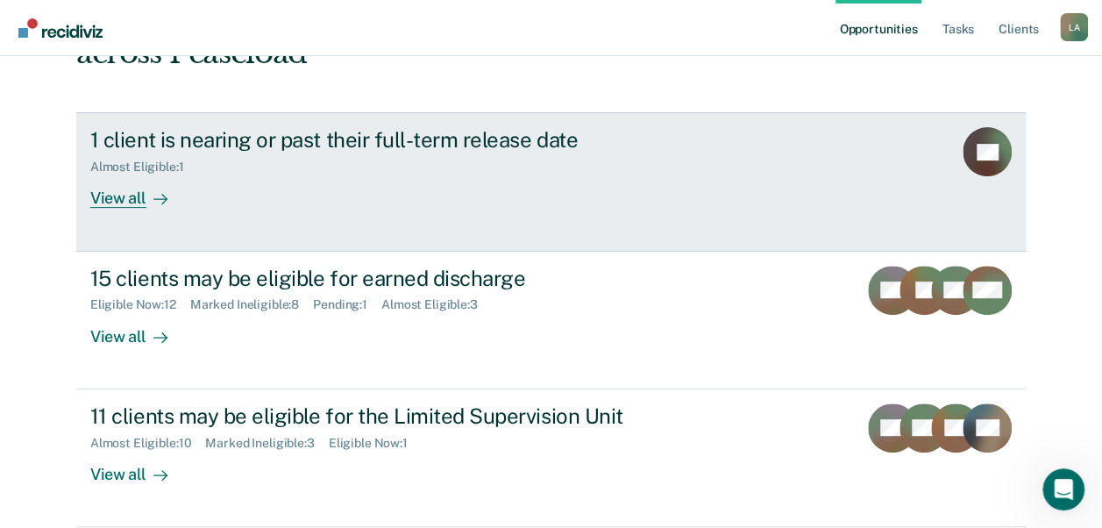
scroll to position [539, 0]
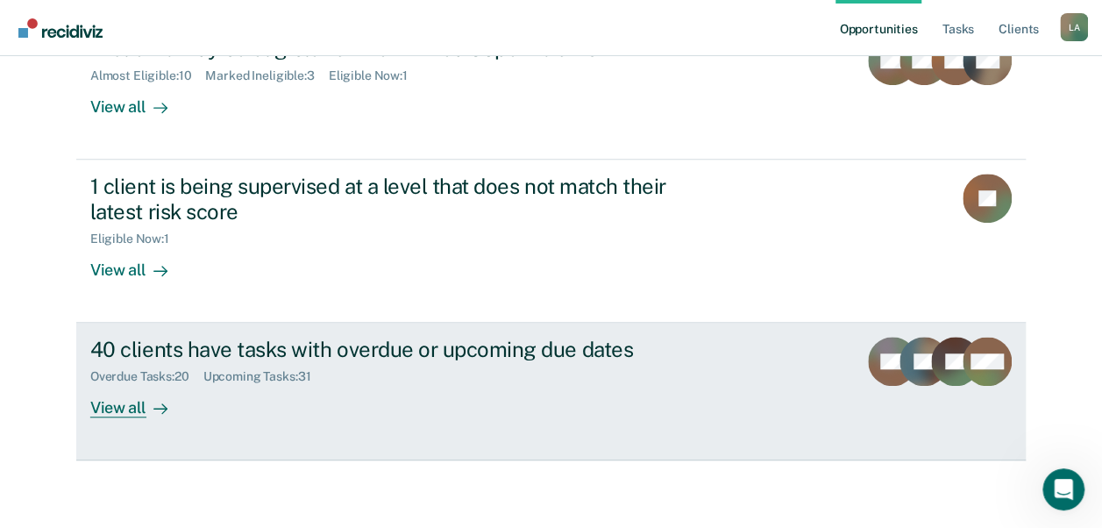
click at [162, 424] on link "40 clients have tasks with overdue or upcoming due dates Overdue Tasks : 20 Upc…" at bounding box center [551, 392] width 950 height 138
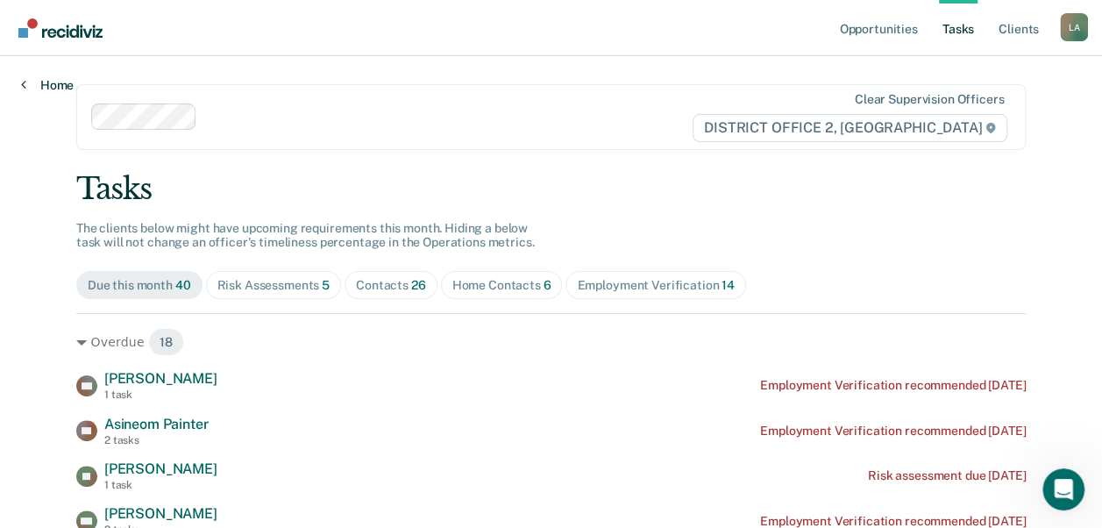
click at [39, 84] on link "Home" at bounding box center [47, 85] width 53 height 16
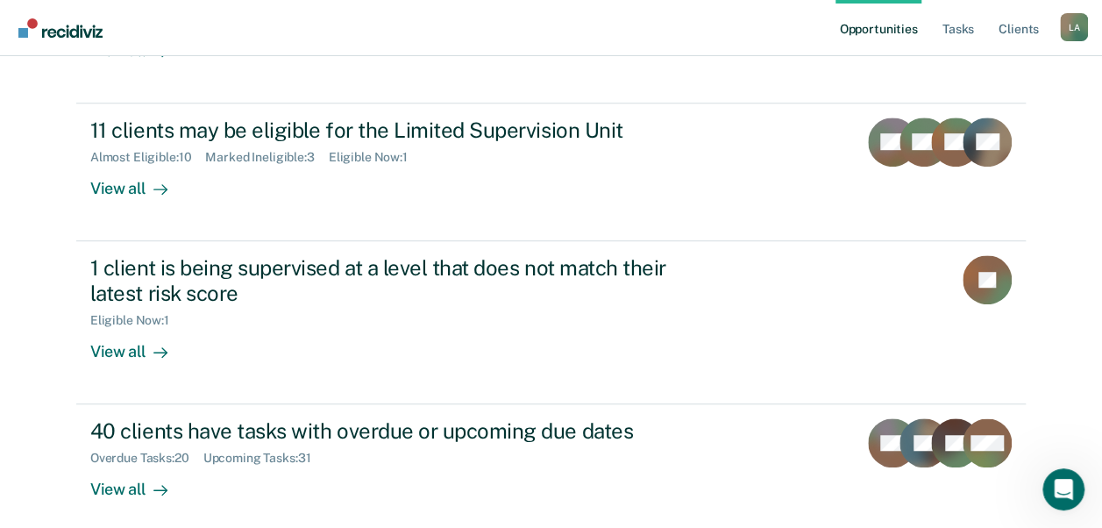
scroll to position [457, 0]
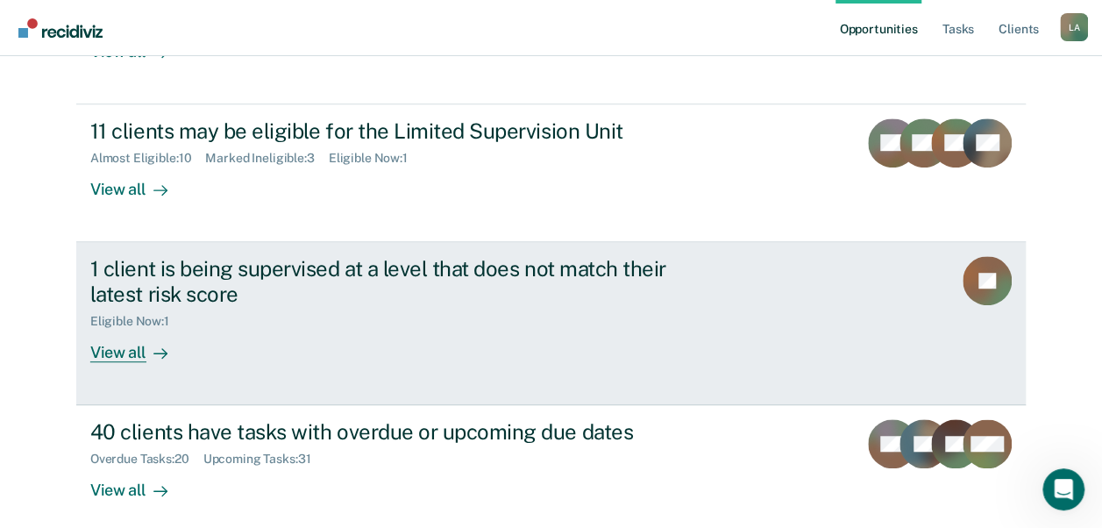
click at [295, 344] on div "1 client is being supervised at a level that does not match their latest risk s…" at bounding box center [419, 309] width 658 height 106
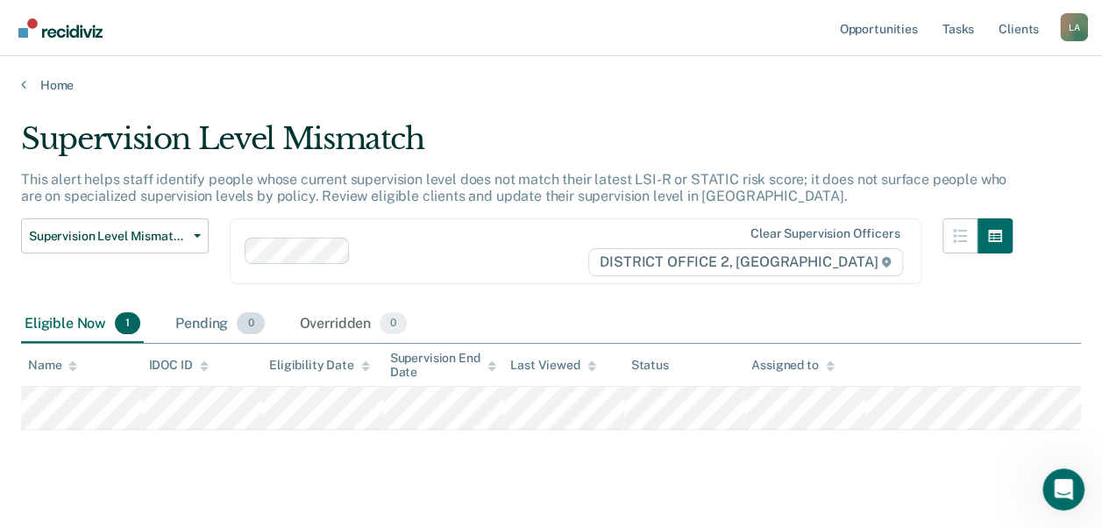
click at [196, 316] on div "Pending 0" at bounding box center [220, 324] width 96 height 39
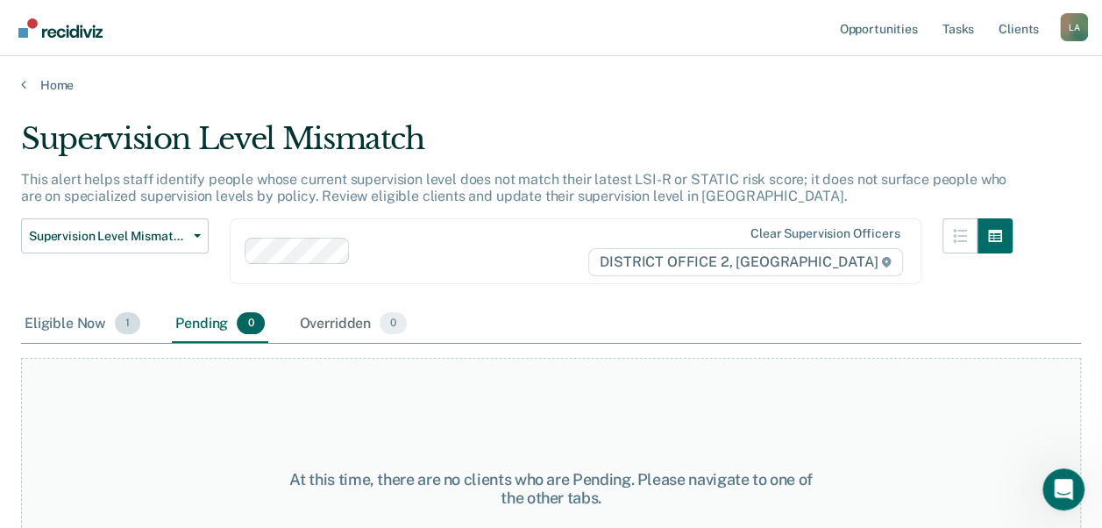
click at [46, 309] on div "Eligible Now 1" at bounding box center [82, 324] width 123 height 39
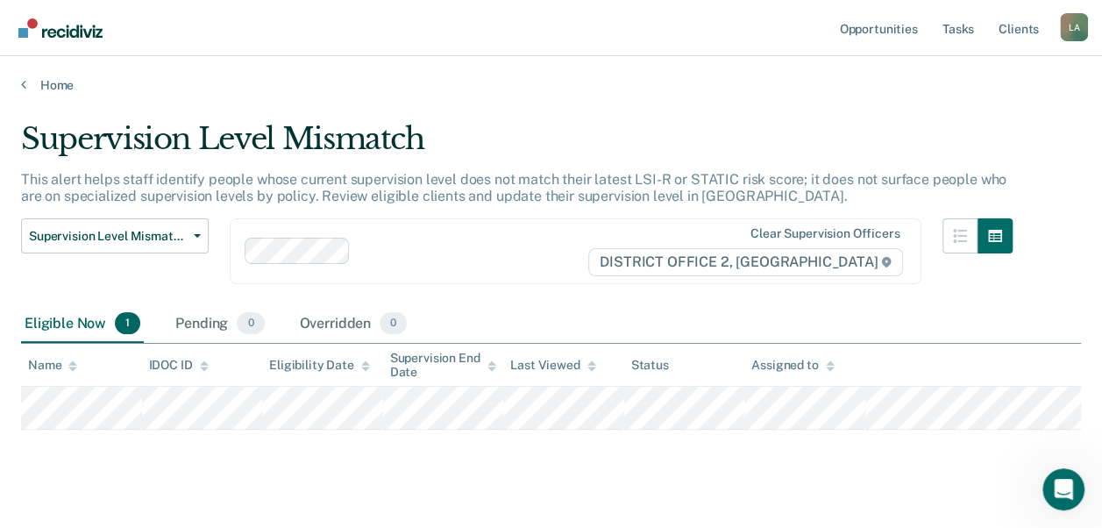
click at [18, 80] on div "Home" at bounding box center [551, 74] width 1102 height 37
click at [18, 82] on div "Home" at bounding box center [551, 74] width 1102 height 37
click at [21, 82] on icon at bounding box center [23, 84] width 5 height 14
